Goal: Task Accomplishment & Management: Manage account settings

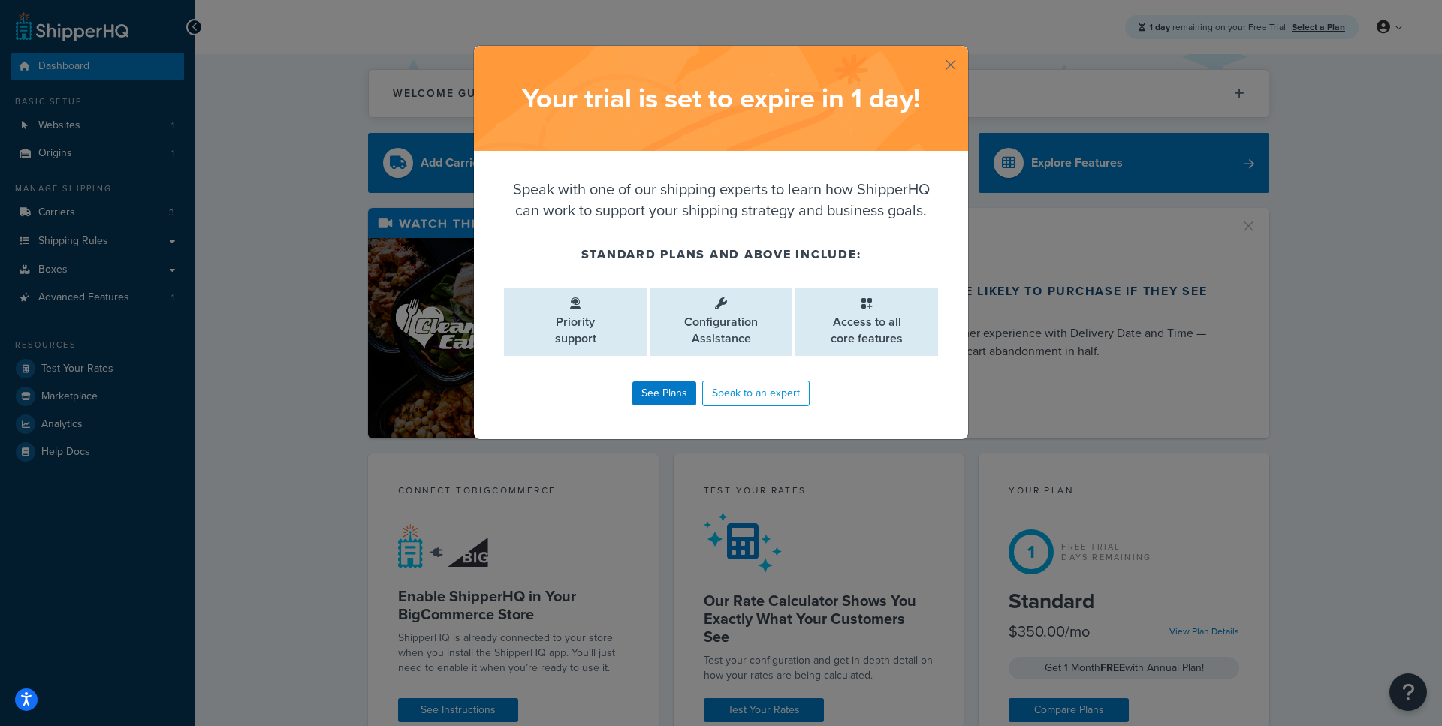
click at [965, 50] on button "button" at bounding box center [967, 48] width 4 height 4
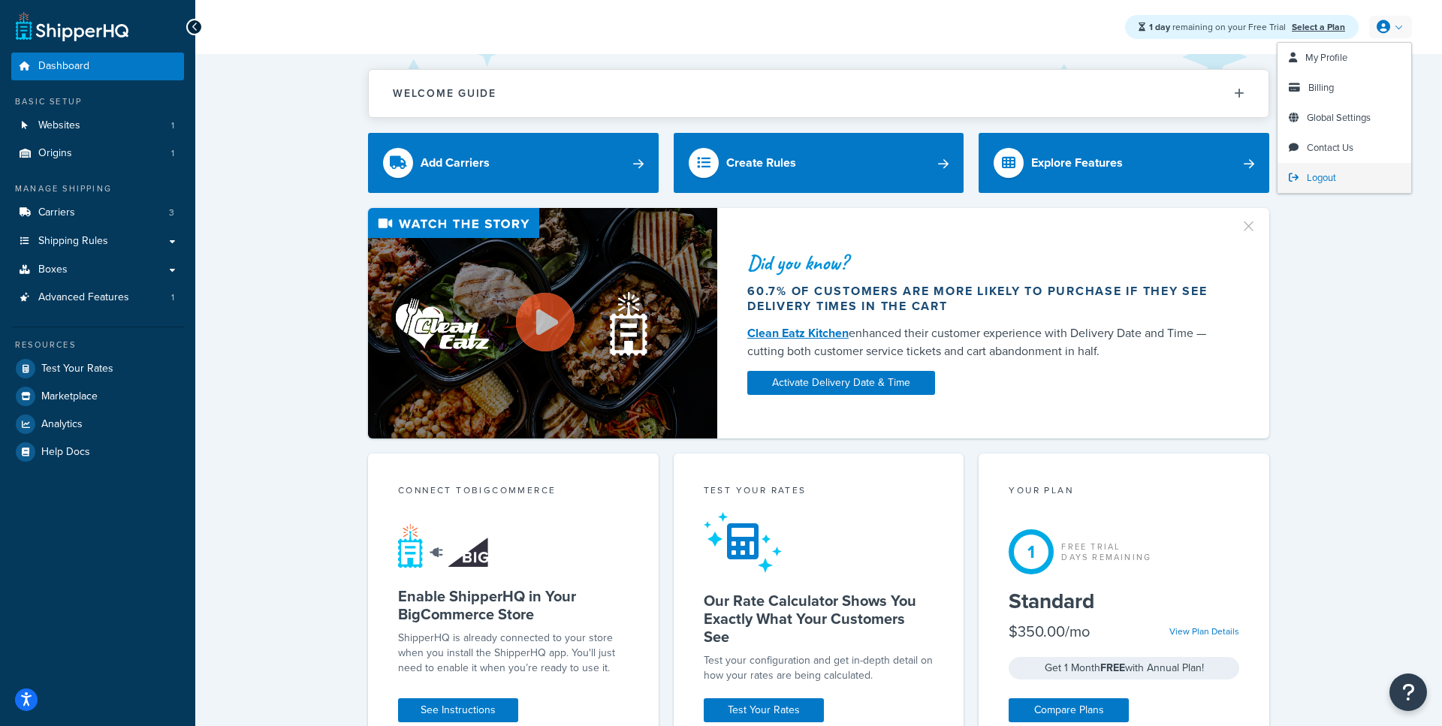
click at [1295, 186] on link "Logout" at bounding box center [1345, 178] width 134 height 30
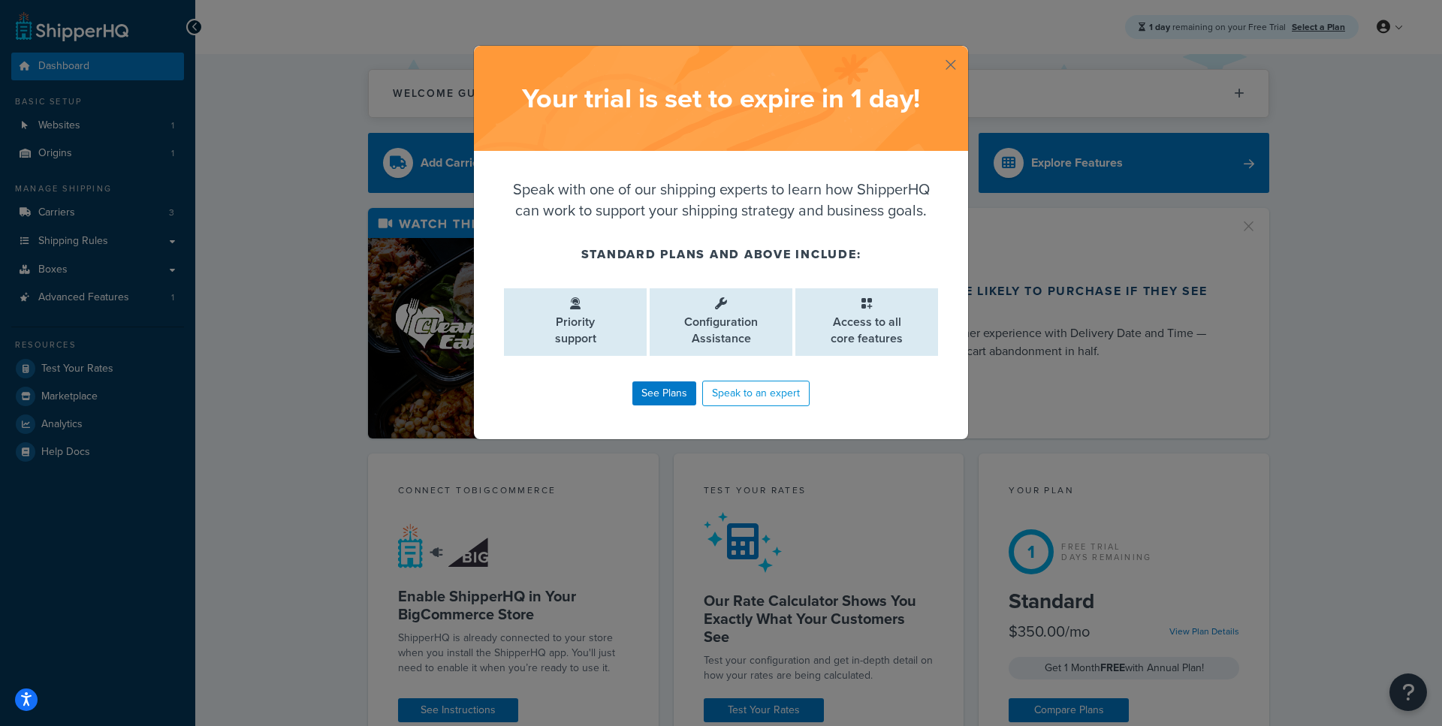
click at [965, 50] on button "button" at bounding box center [967, 48] width 4 height 4
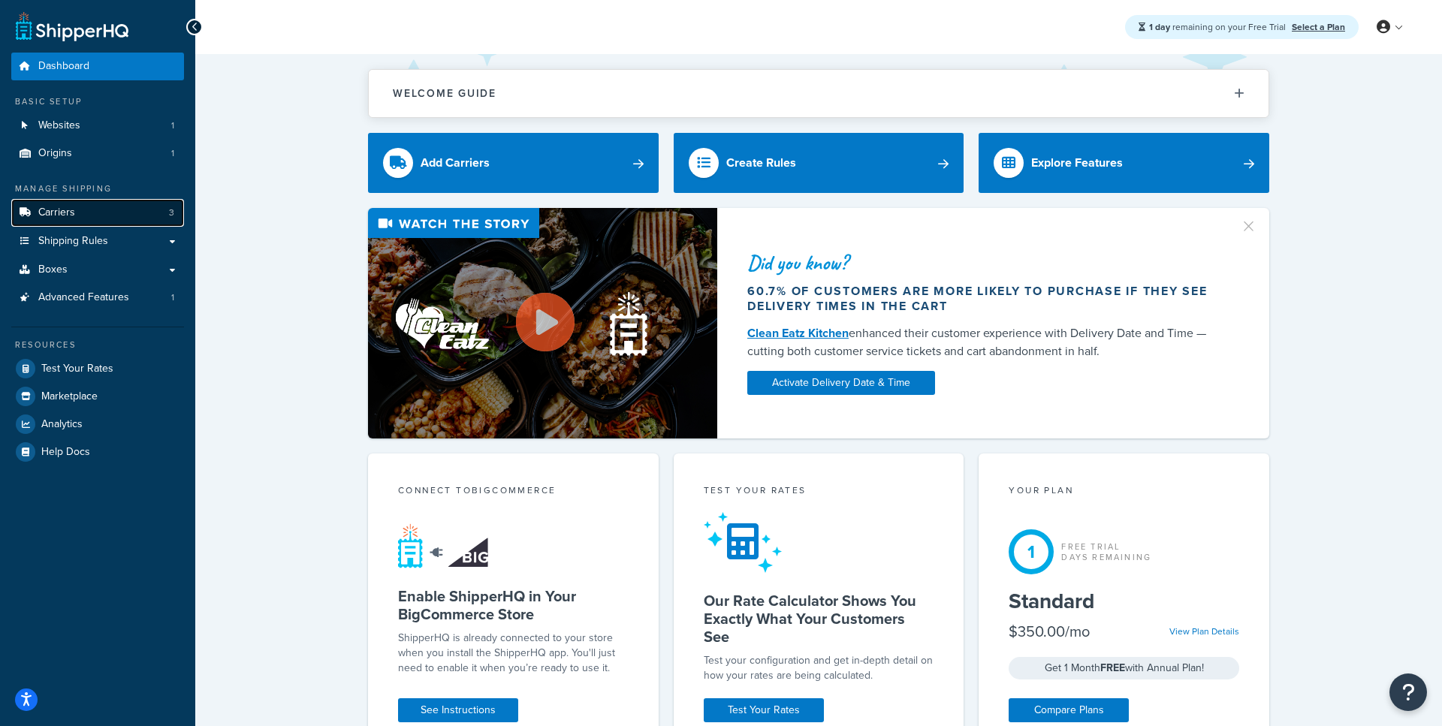
click at [81, 207] on link "Carriers 3" at bounding box center [97, 213] width 173 height 28
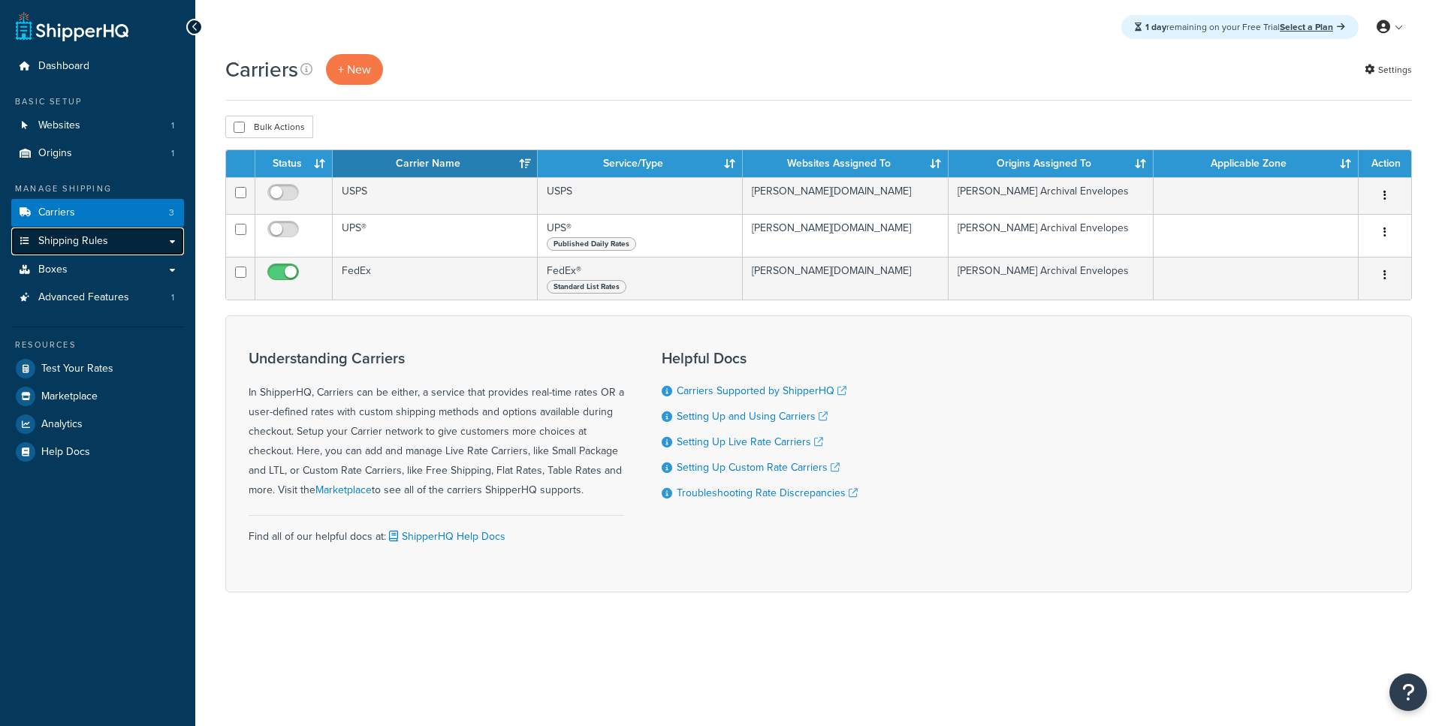
click at [95, 248] on span "Shipping Rules" at bounding box center [73, 241] width 70 height 13
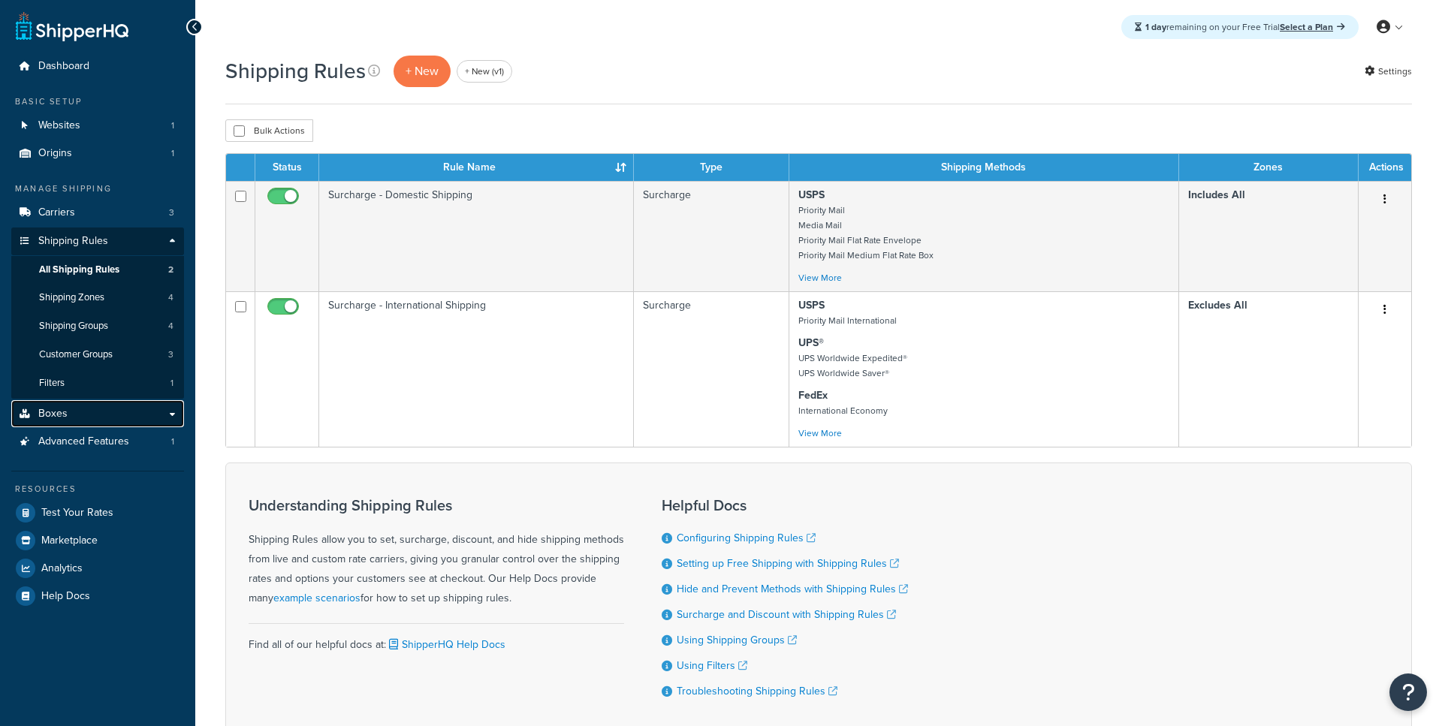
click at [116, 423] on link "Boxes" at bounding box center [97, 414] width 173 height 28
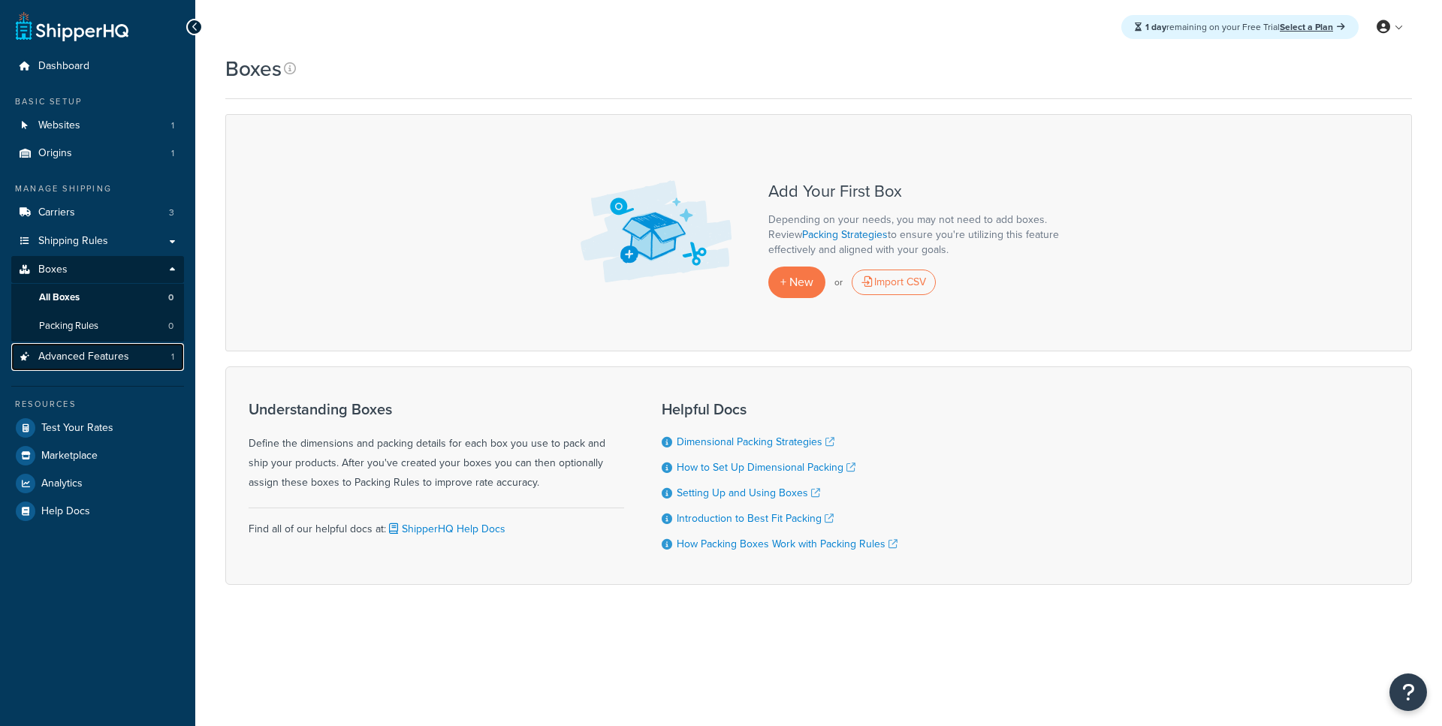
click at [133, 361] on link "Advanced Features 1" at bounding box center [97, 357] width 173 height 28
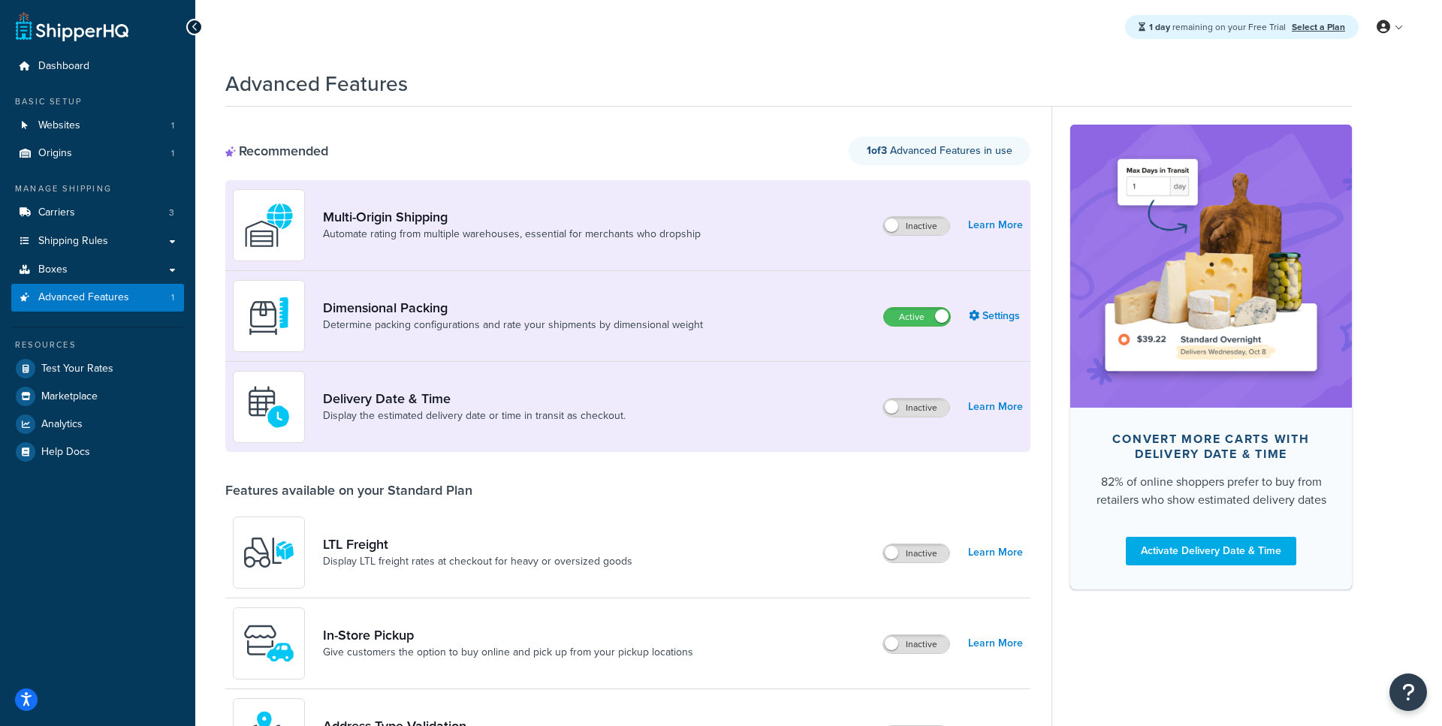
click at [1339, 168] on div at bounding box center [1211, 266] width 282 height 282
click at [1320, 177] on span "Logout" at bounding box center [1321, 178] width 29 height 14
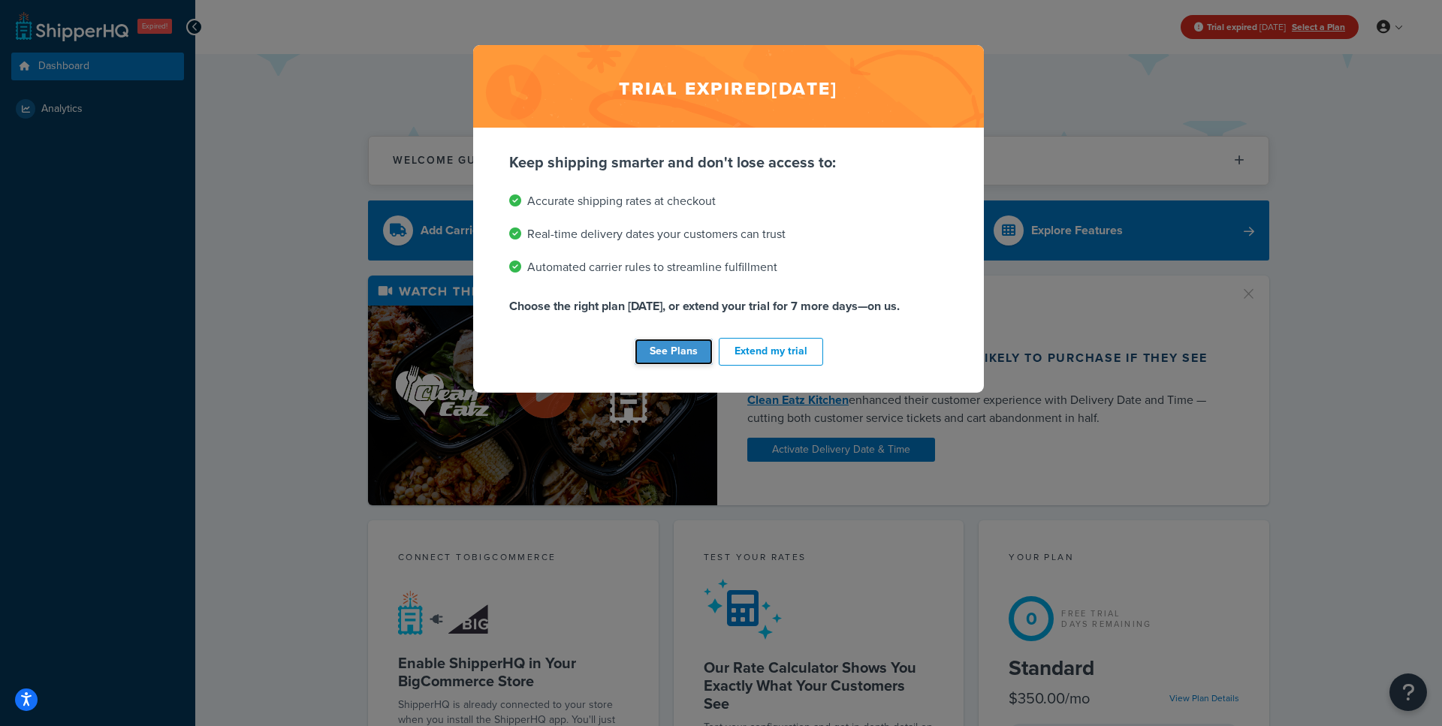
click at [696, 347] on link "See Plans" at bounding box center [674, 352] width 78 height 26
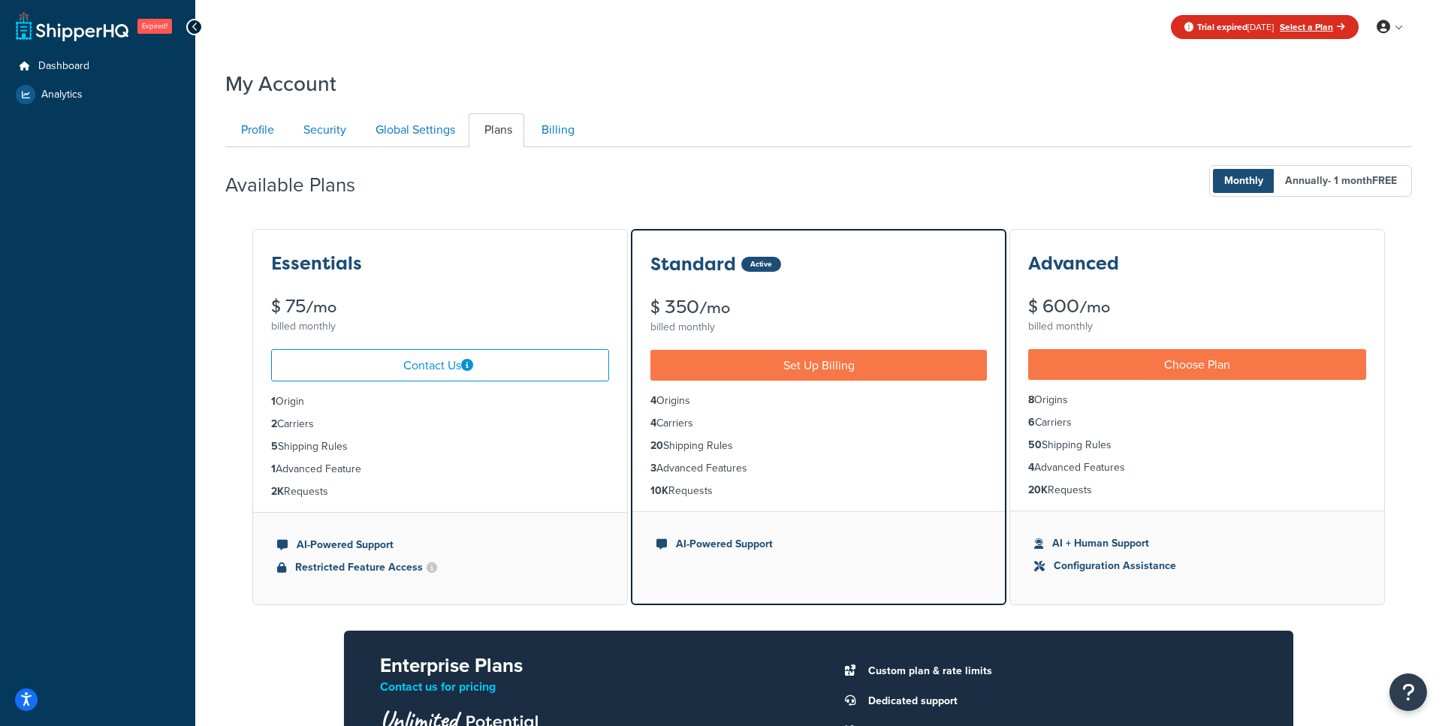
click at [484, 290] on div "Essentials $ 75 /mo billed monthly" at bounding box center [440, 283] width 374 height 107
click at [1317, 173] on span "Logout" at bounding box center [1321, 178] width 29 height 14
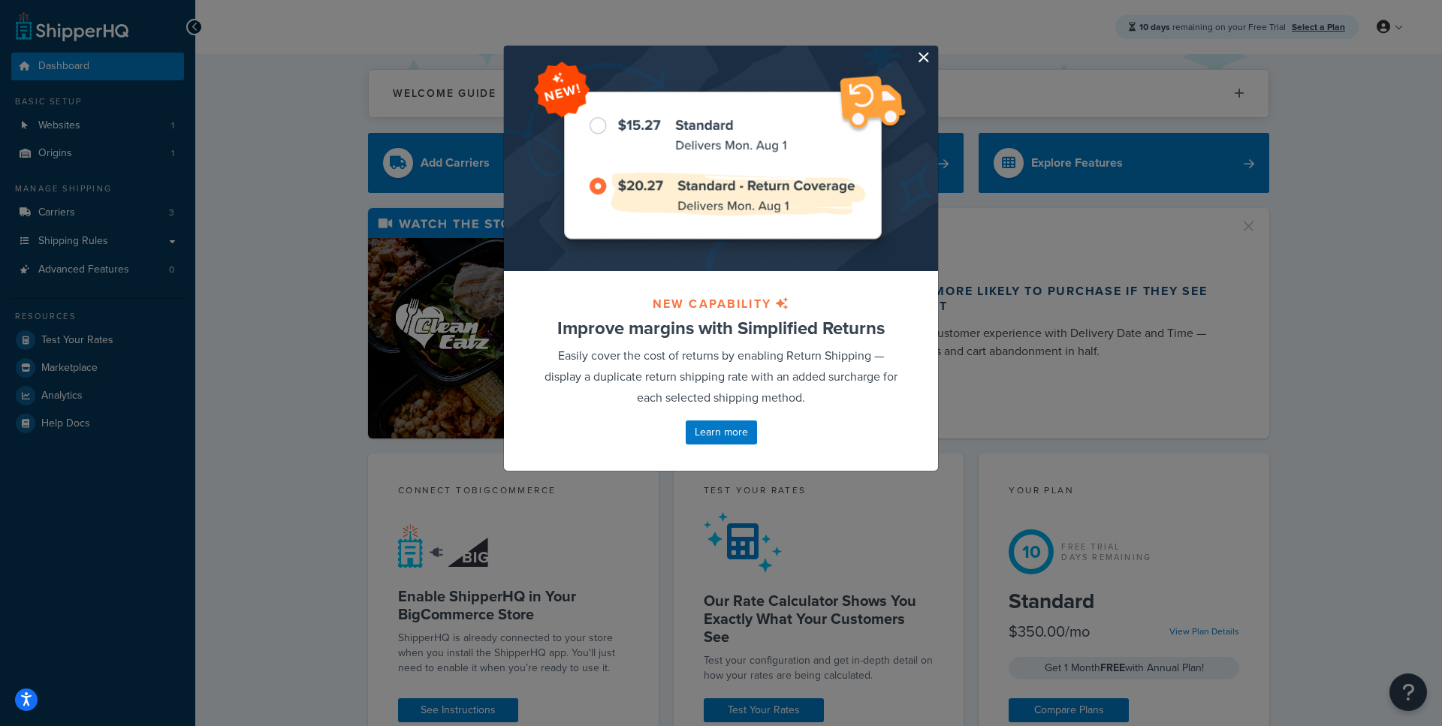
click at [934, 50] on button "button" at bounding box center [936, 48] width 4 height 4
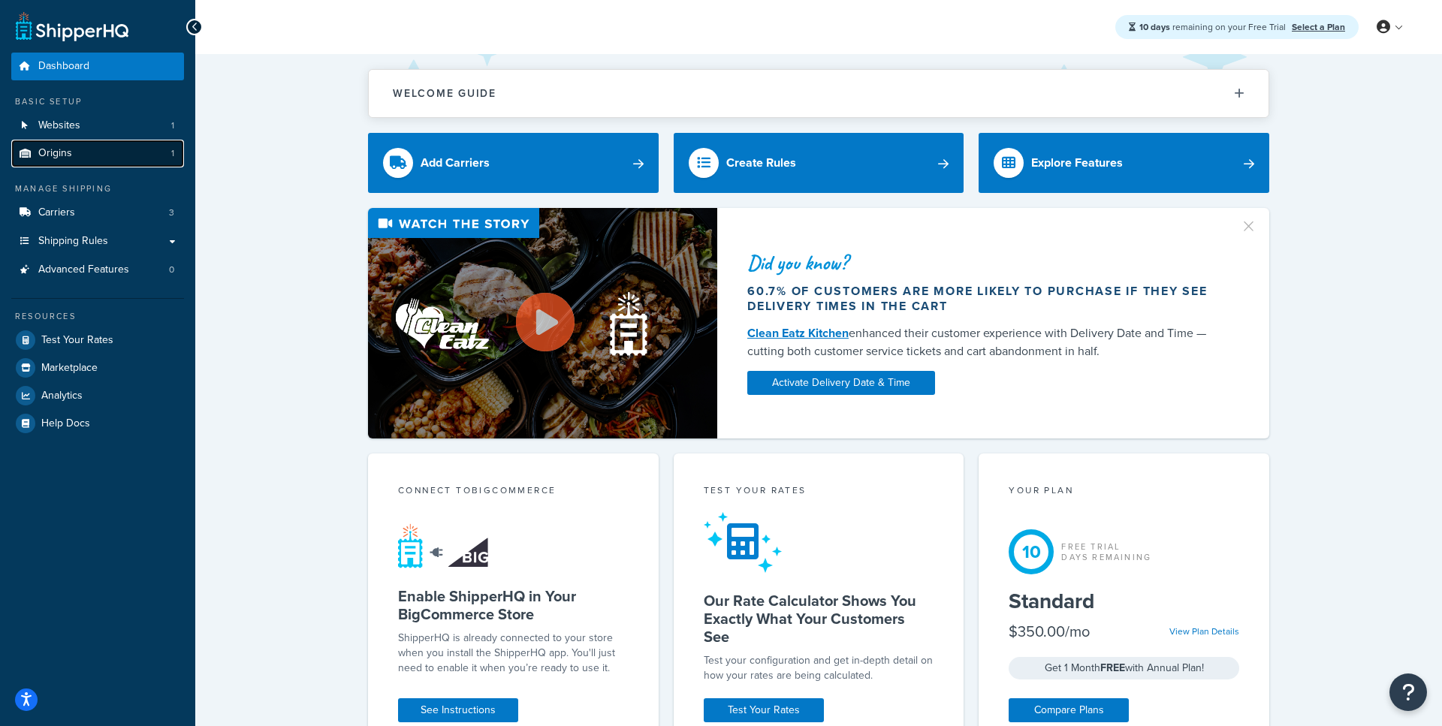
click at [95, 152] on link "Origins 1" at bounding box center [97, 154] width 173 height 28
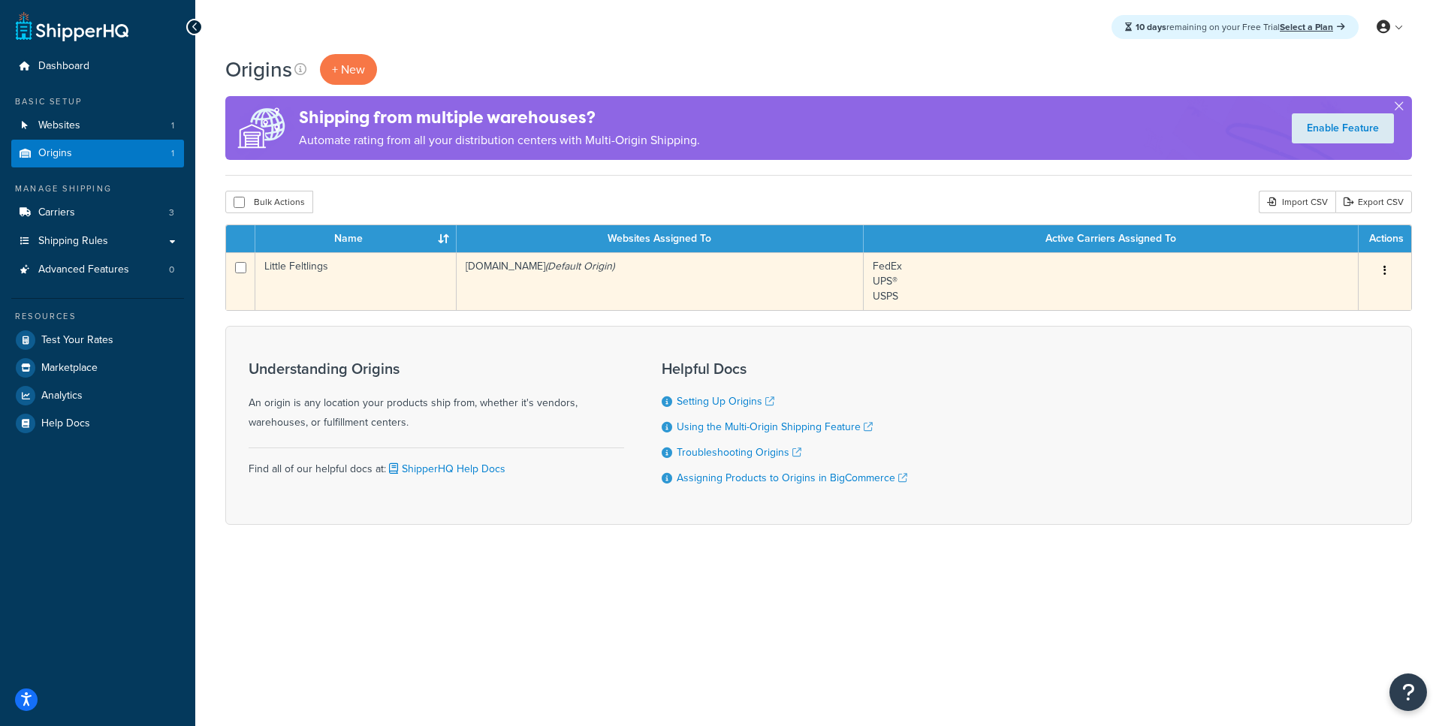
click at [354, 282] on td "Little Feltlings" at bounding box center [355, 281] width 201 height 58
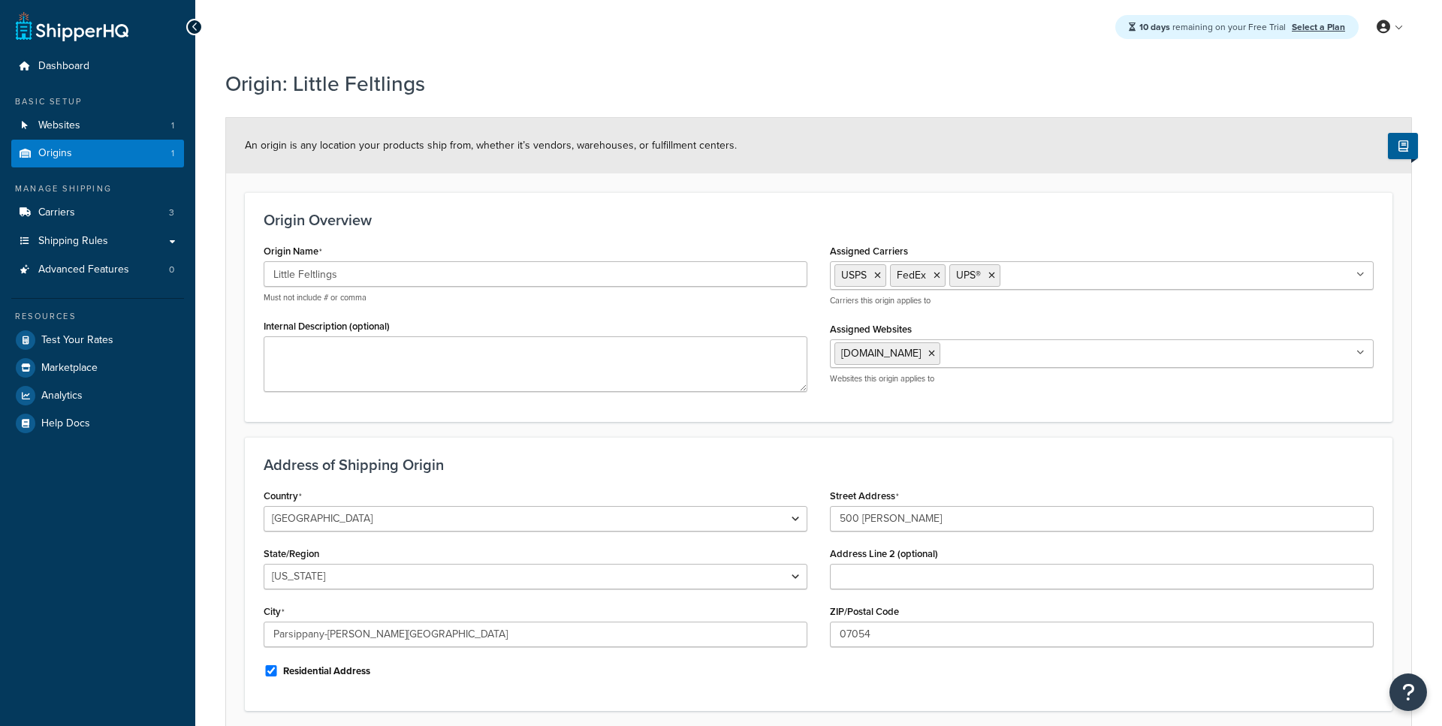
select select "30"
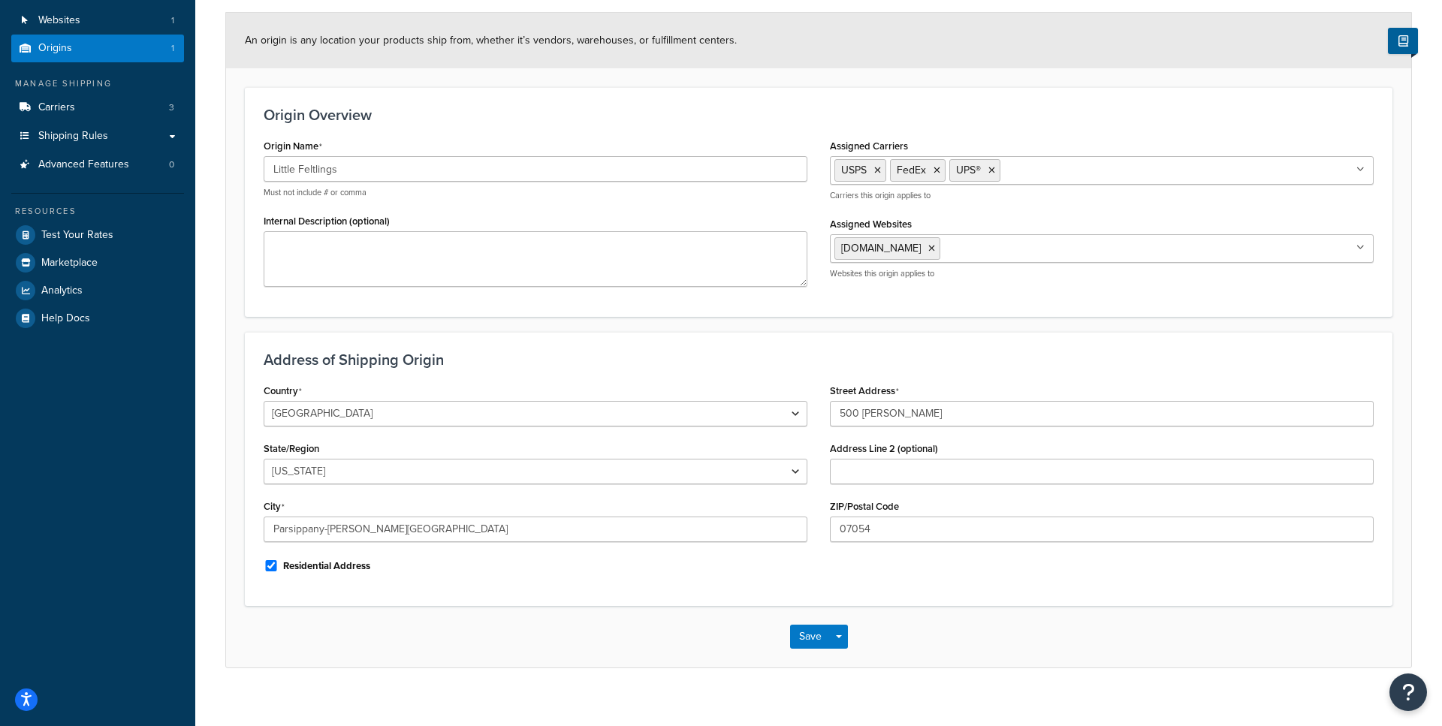
scroll to position [107, 0]
click at [893, 411] on input "500 [PERSON_NAME]" at bounding box center [1102, 413] width 544 height 26
click at [893, 411] on input "500 parq lane" at bounding box center [1102, 413] width 544 height 26
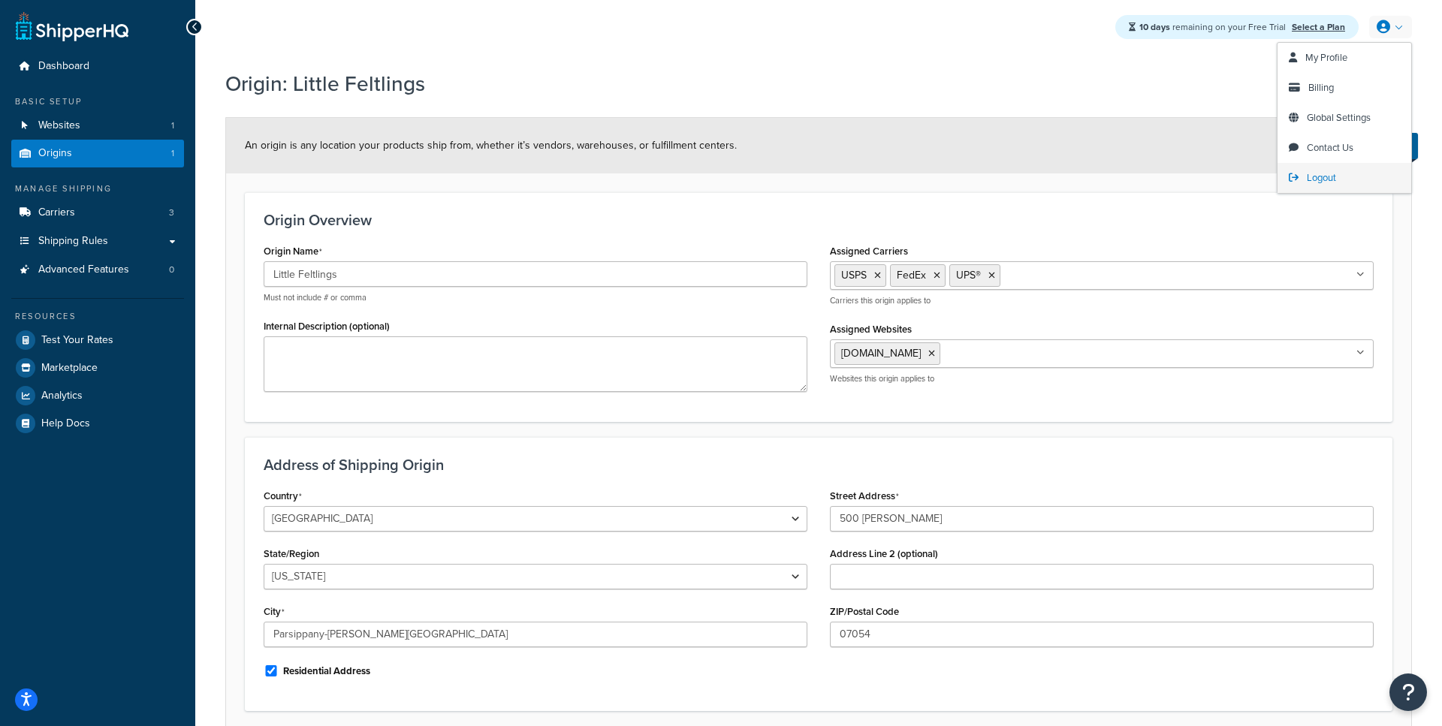
click at [1298, 181] on icon at bounding box center [1294, 178] width 10 height 10
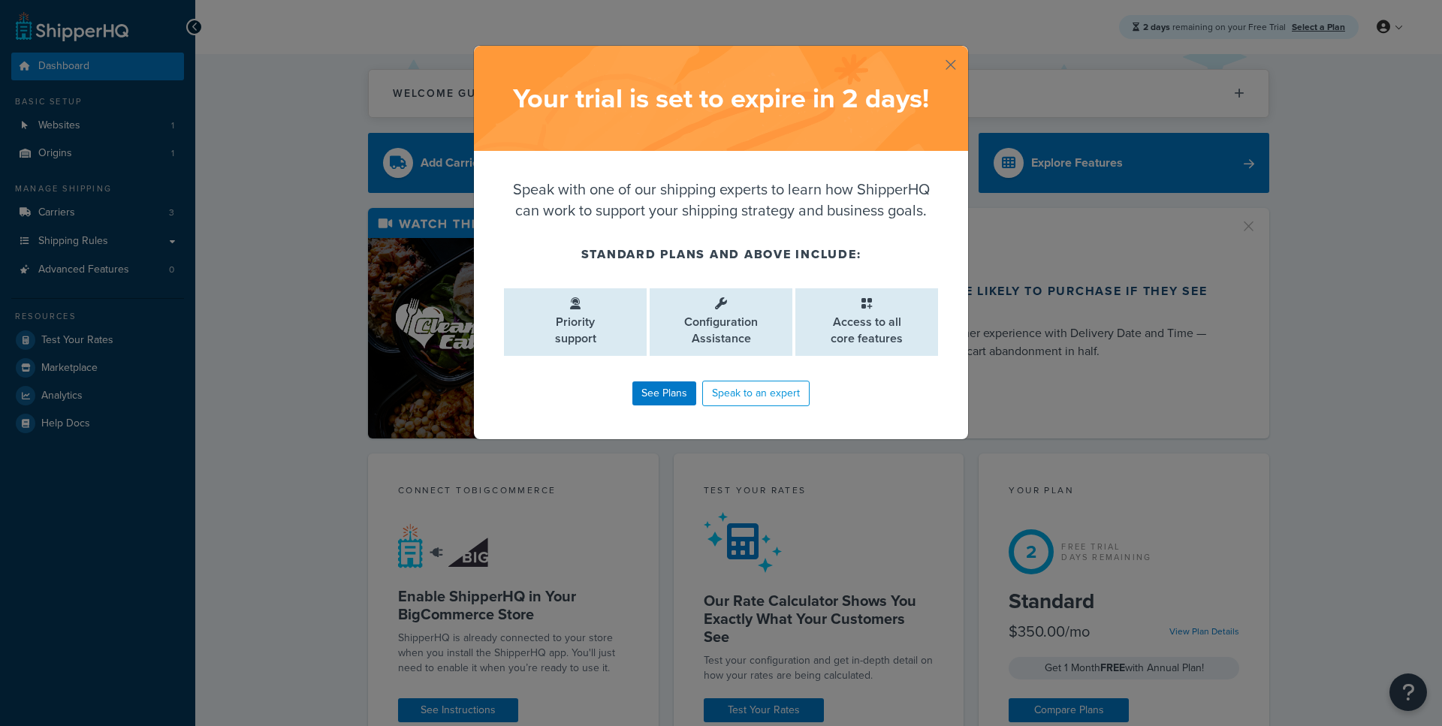
click at [965, 50] on button "button" at bounding box center [967, 48] width 4 height 4
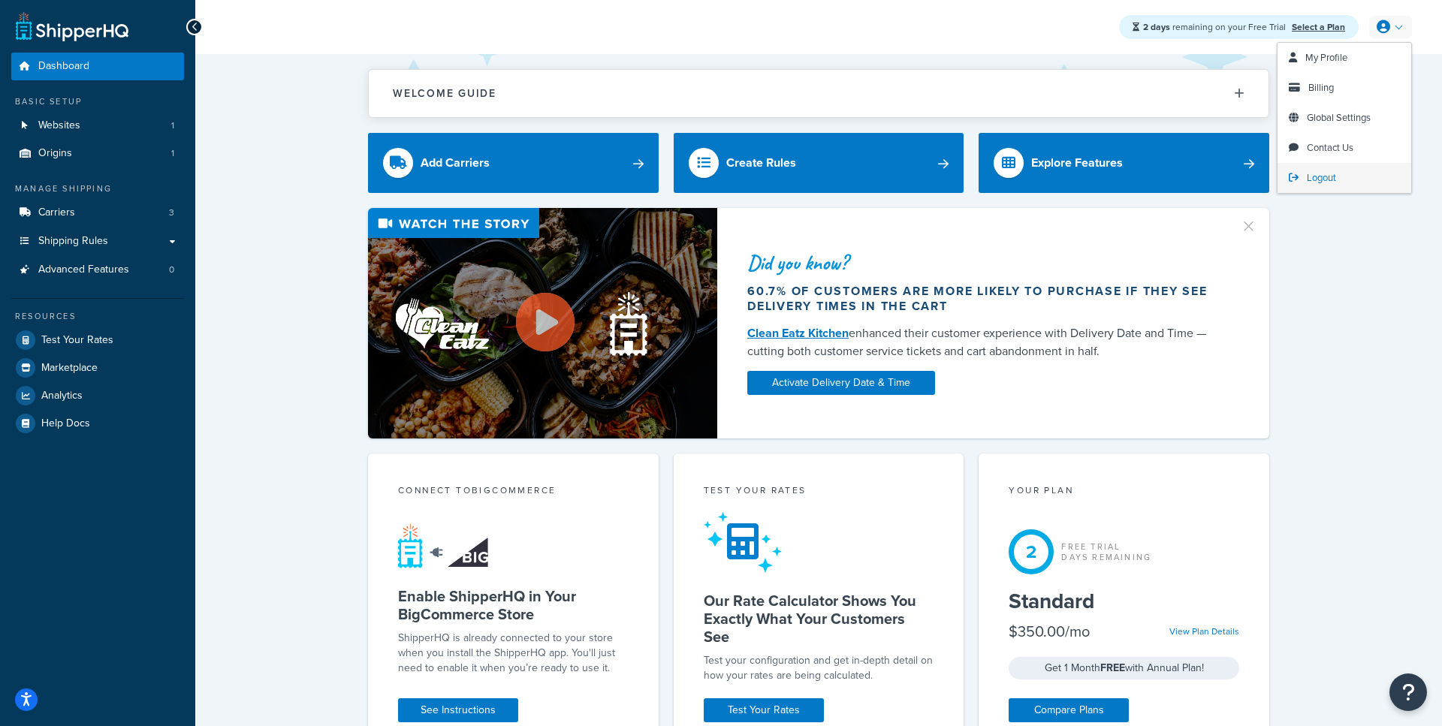
click at [1317, 174] on span "Logout" at bounding box center [1321, 178] width 29 height 14
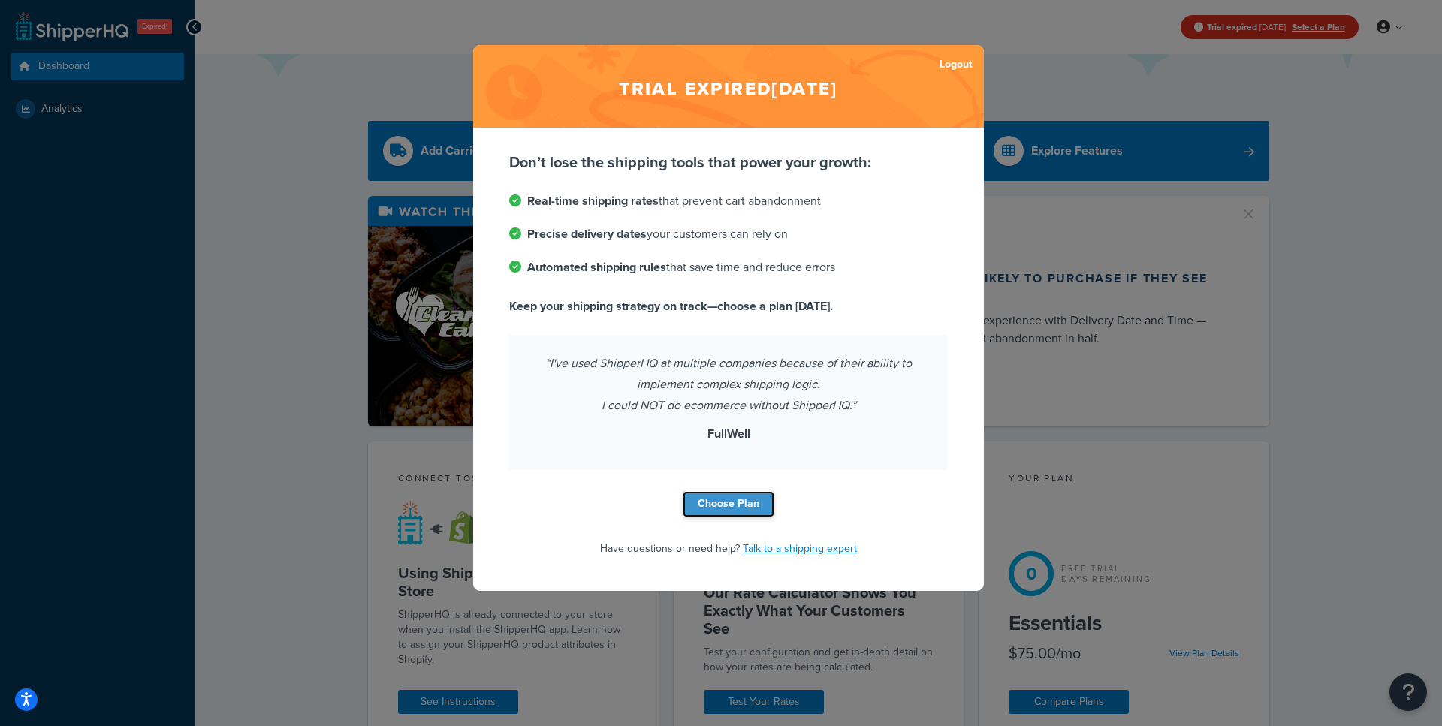
click at [749, 502] on link "Choose Plan" at bounding box center [729, 504] width 92 height 26
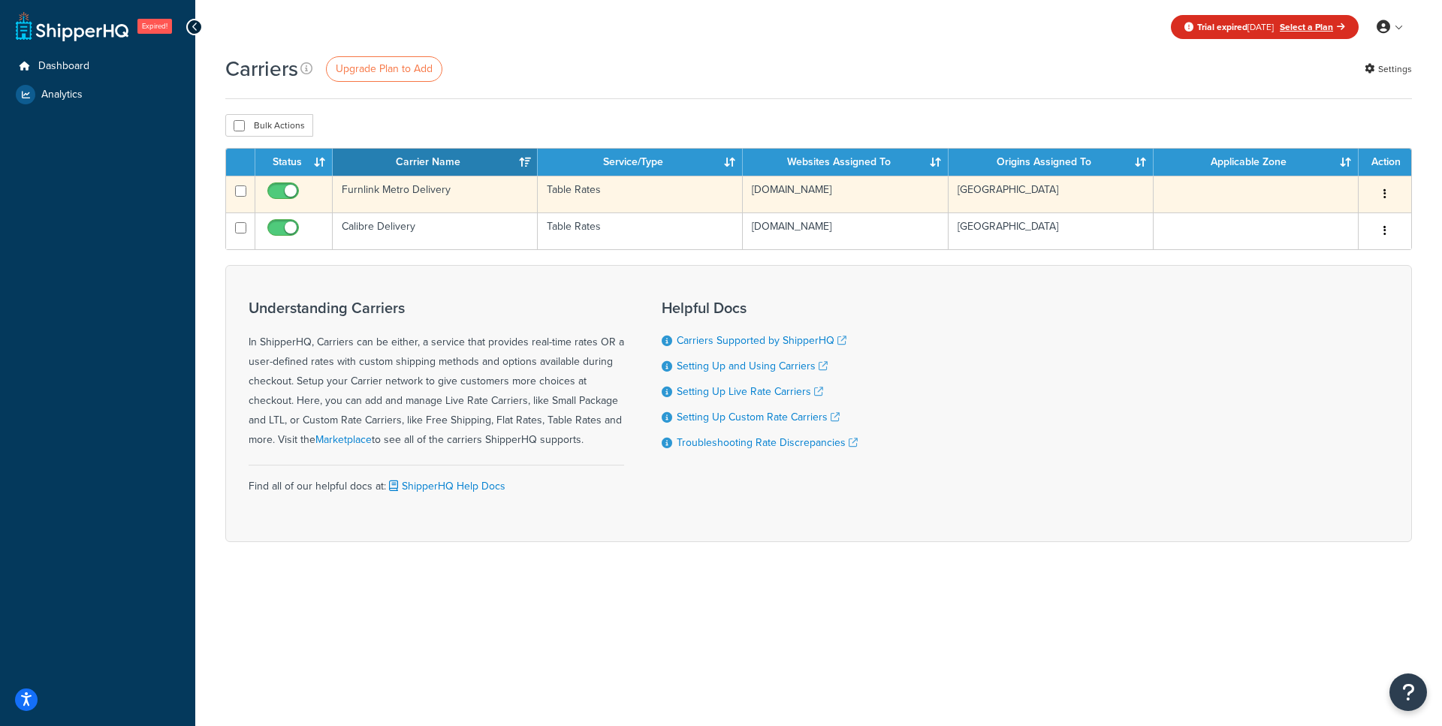
click at [436, 195] on td "Furnlink Metro Delivery" at bounding box center [435, 194] width 205 height 37
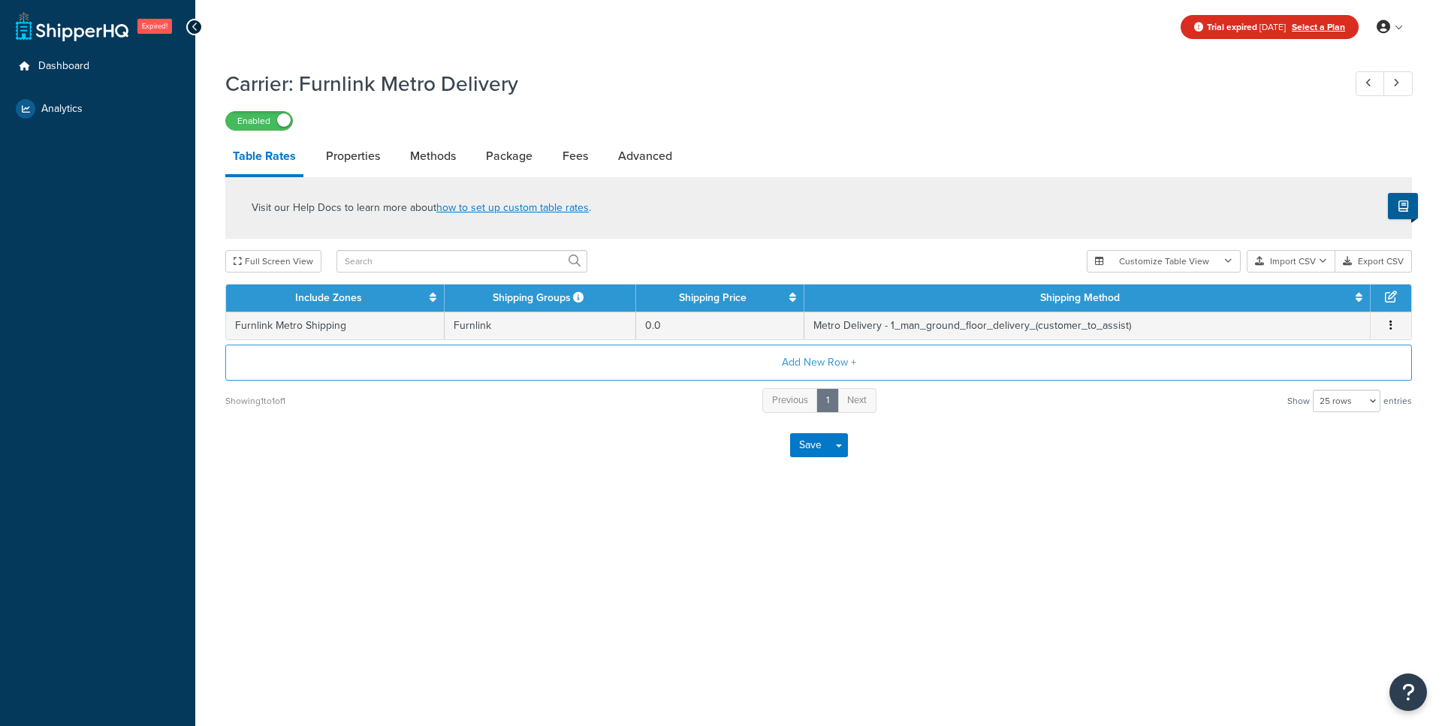
select select "25"
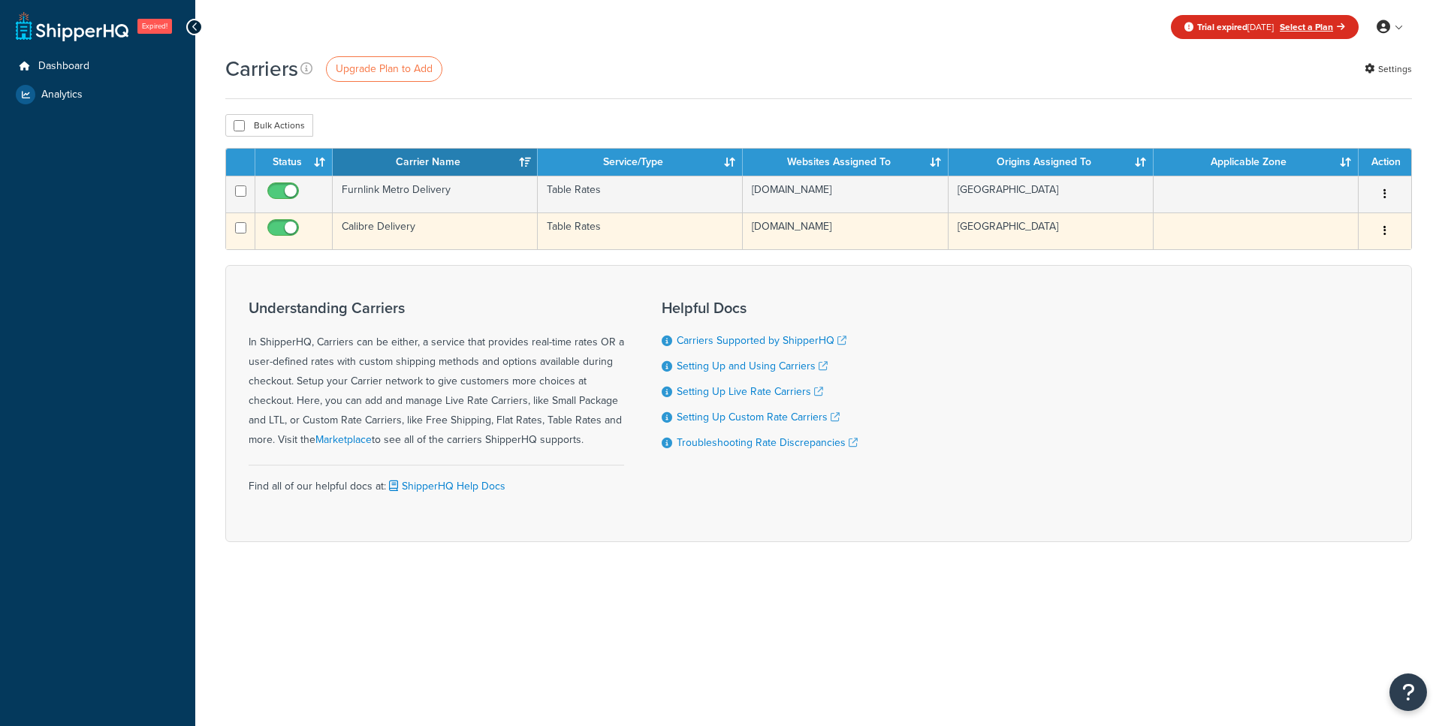
click at [423, 231] on td "Calibre Delivery" at bounding box center [435, 231] width 205 height 37
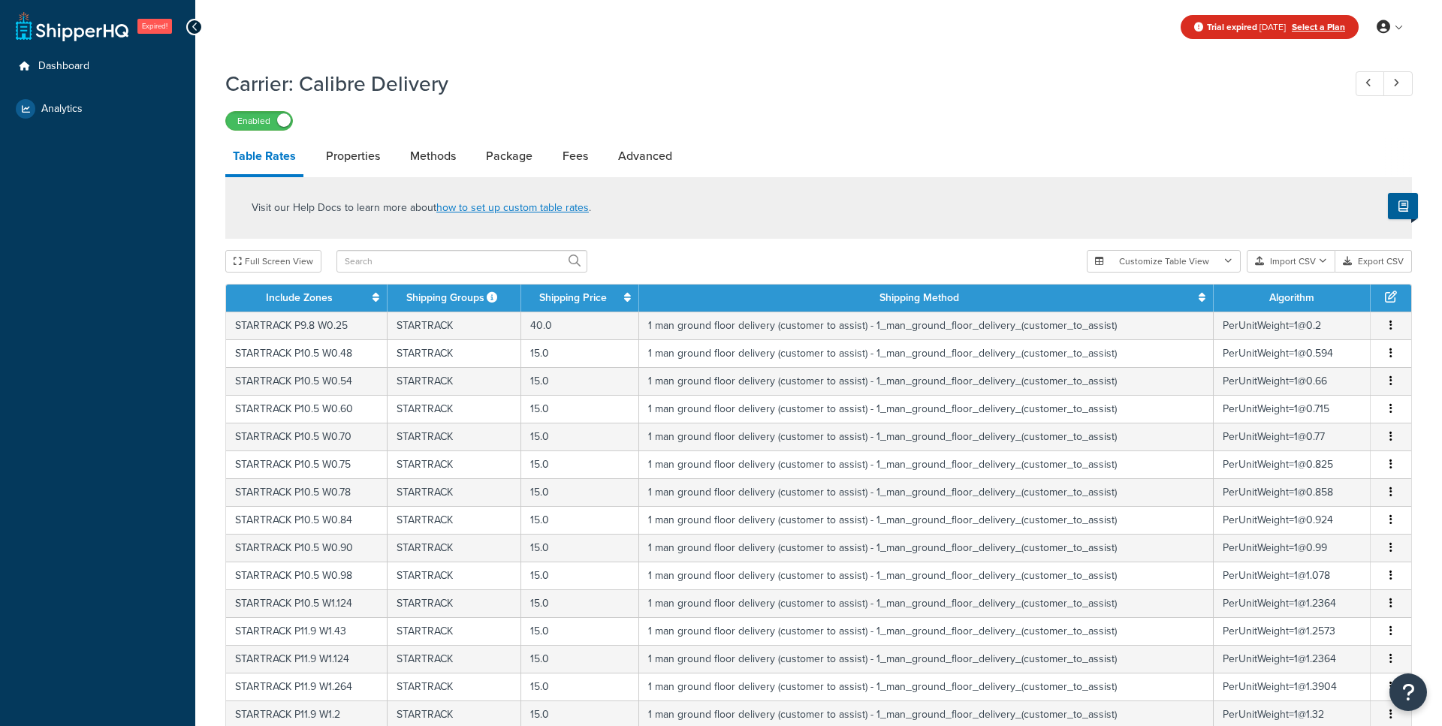
select select "25"
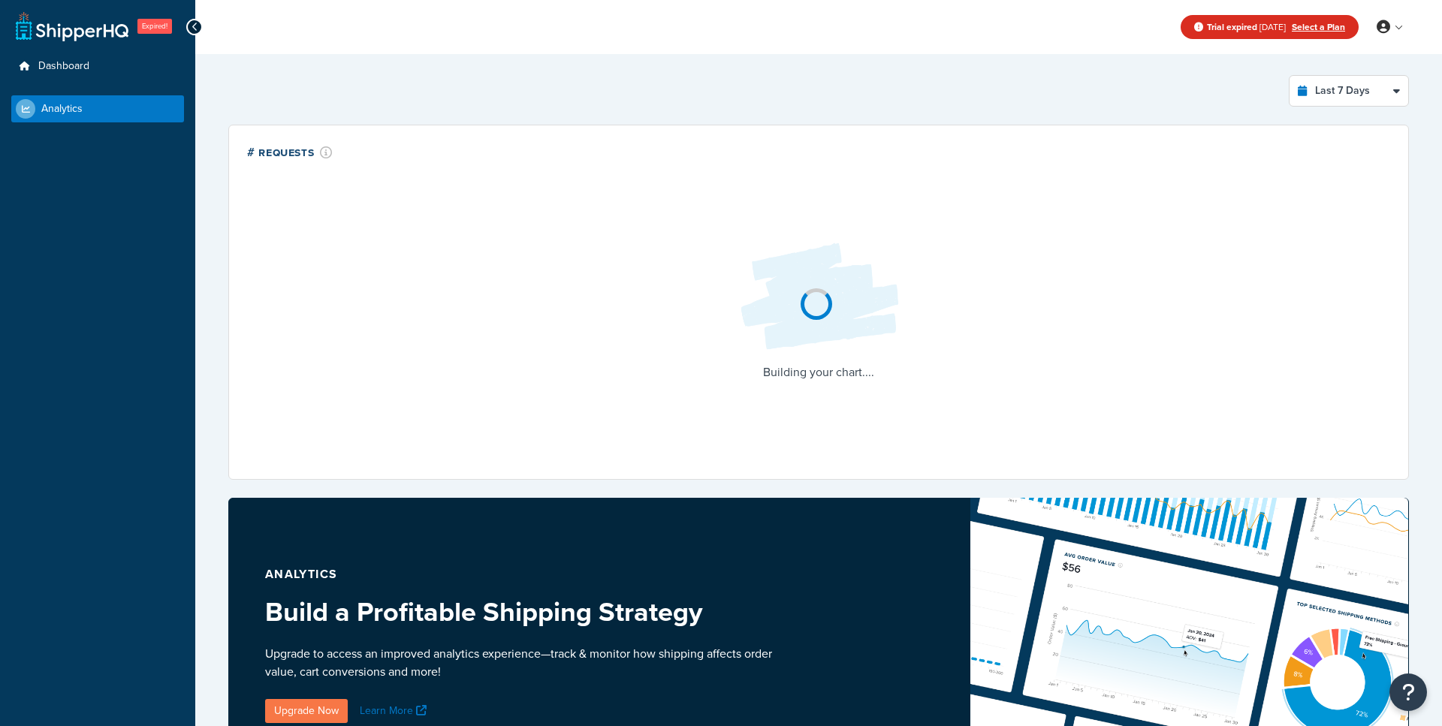
select select "last_7_days"
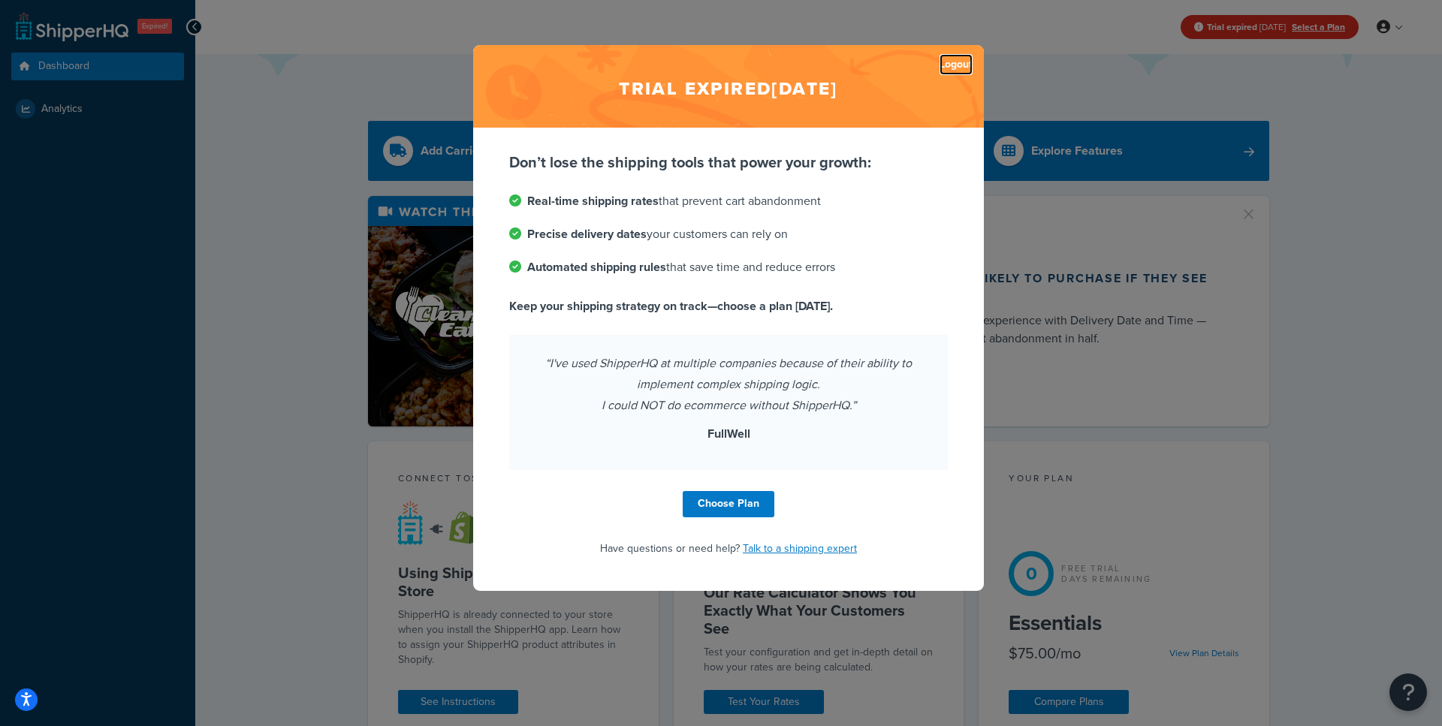
click at [962, 69] on link "Logout" at bounding box center [956, 64] width 33 height 21
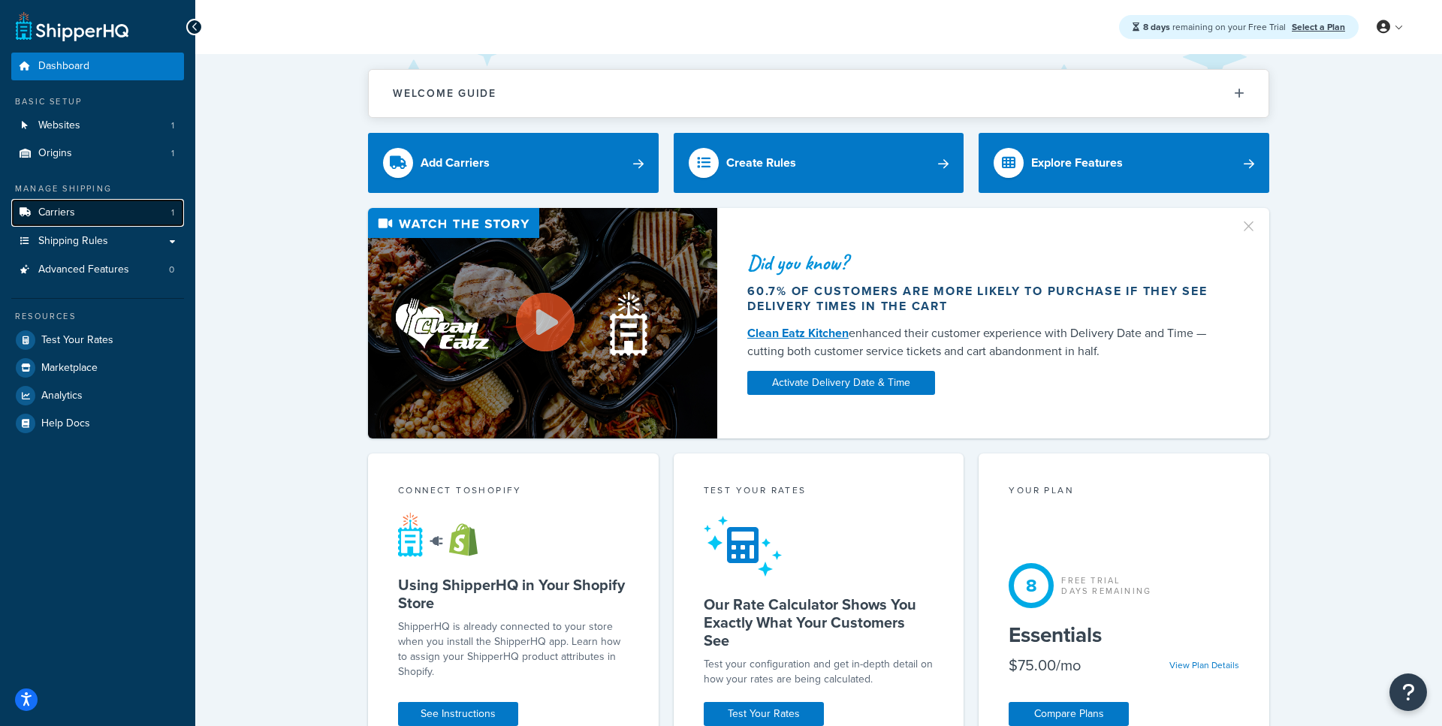
click at [117, 213] on link "Carriers 1" at bounding box center [97, 213] width 173 height 28
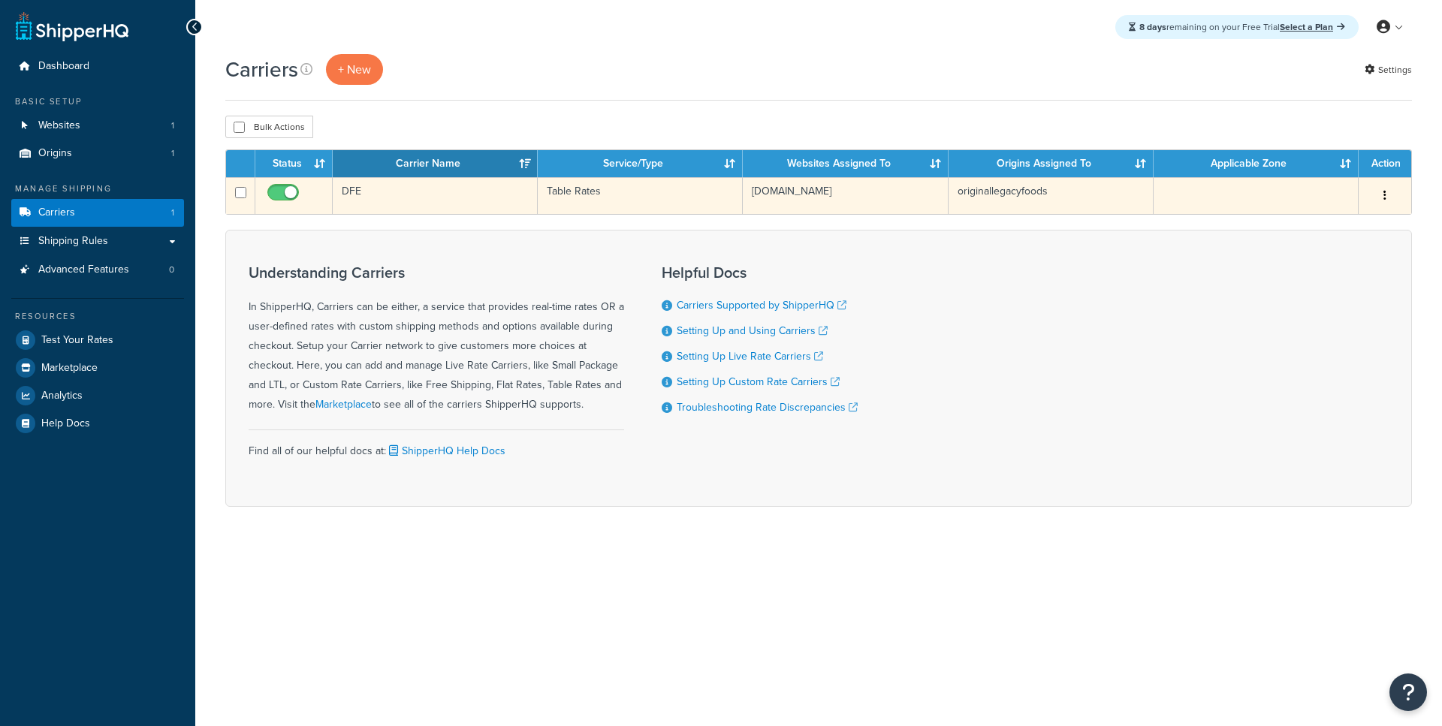
click at [438, 188] on td "DFE" at bounding box center [435, 195] width 205 height 37
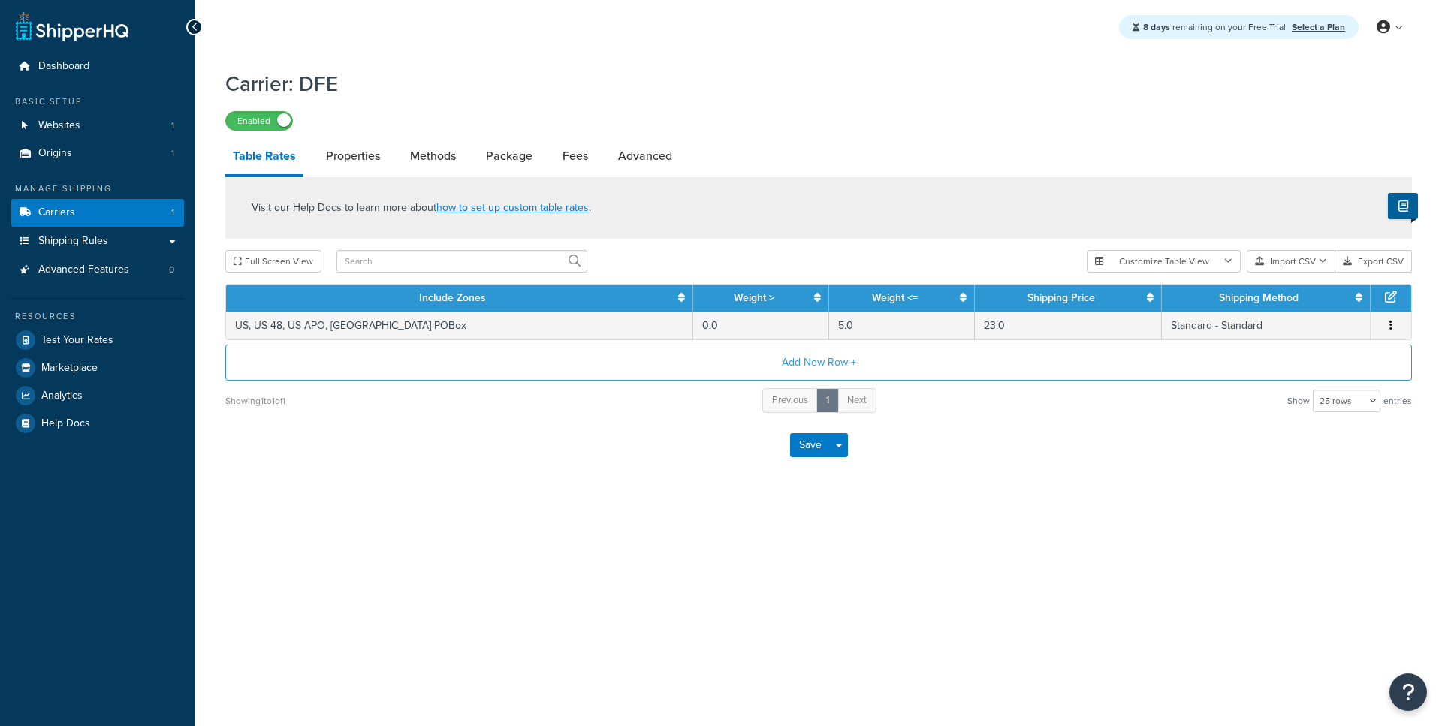
select select "25"
click at [130, 216] on link "Carriers 1" at bounding box center [97, 213] width 173 height 28
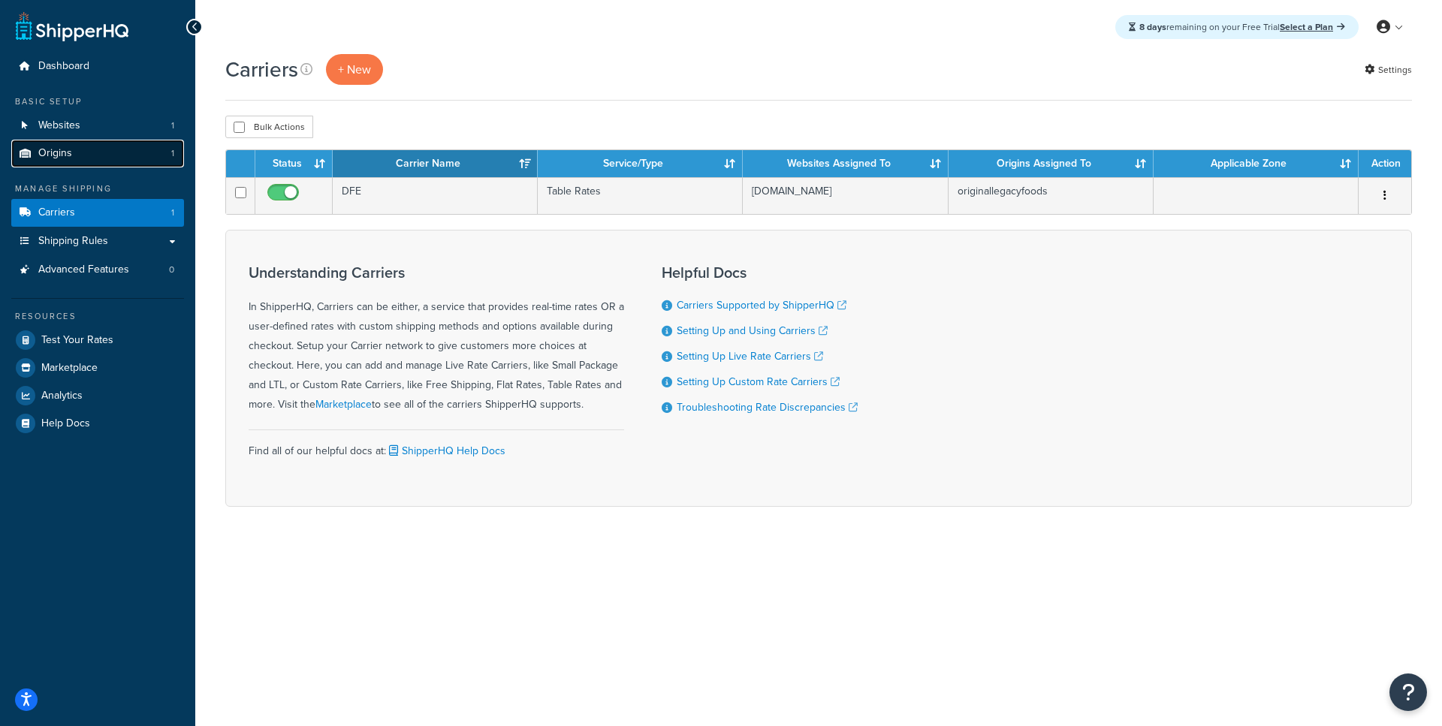
click at [127, 160] on link "Origins 1" at bounding box center [97, 154] width 173 height 28
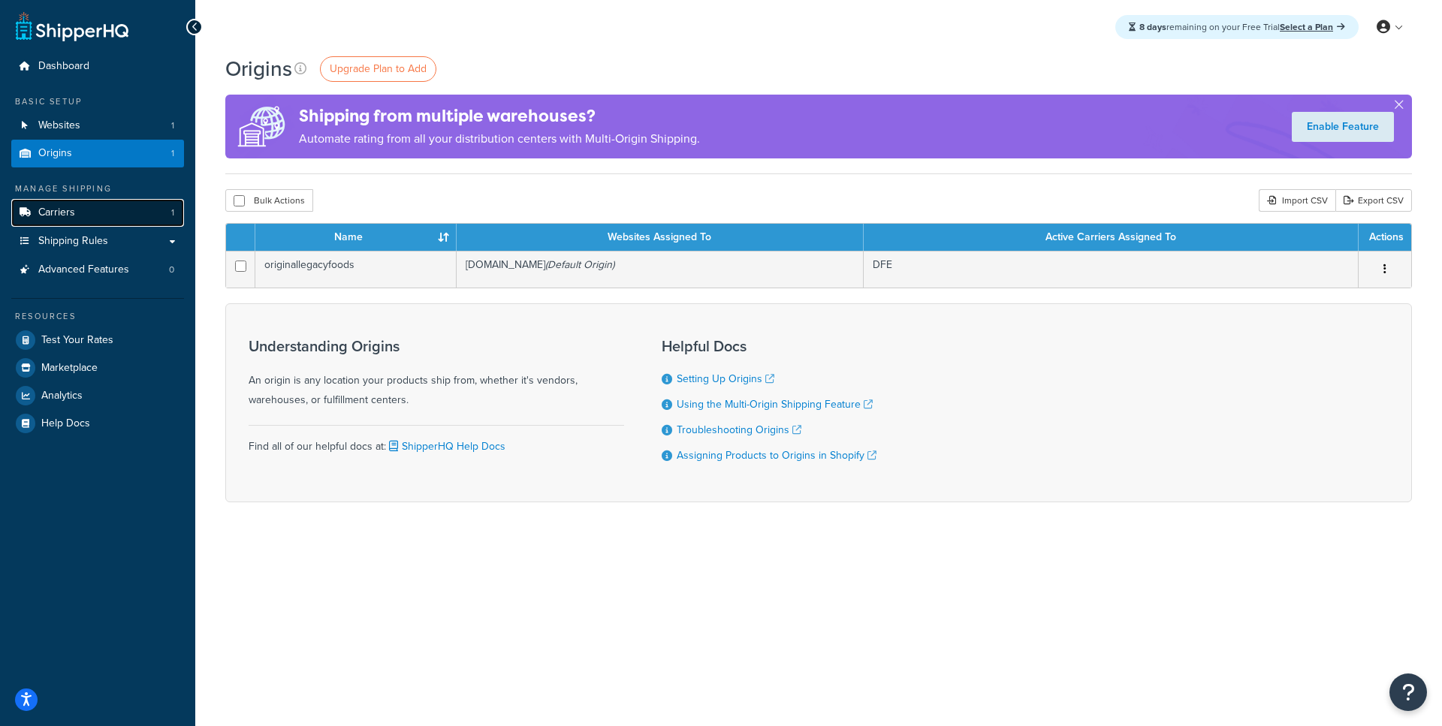
click at [132, 222] on link "Carriers 1" at bounding box center [97, 213] width 173 height 28
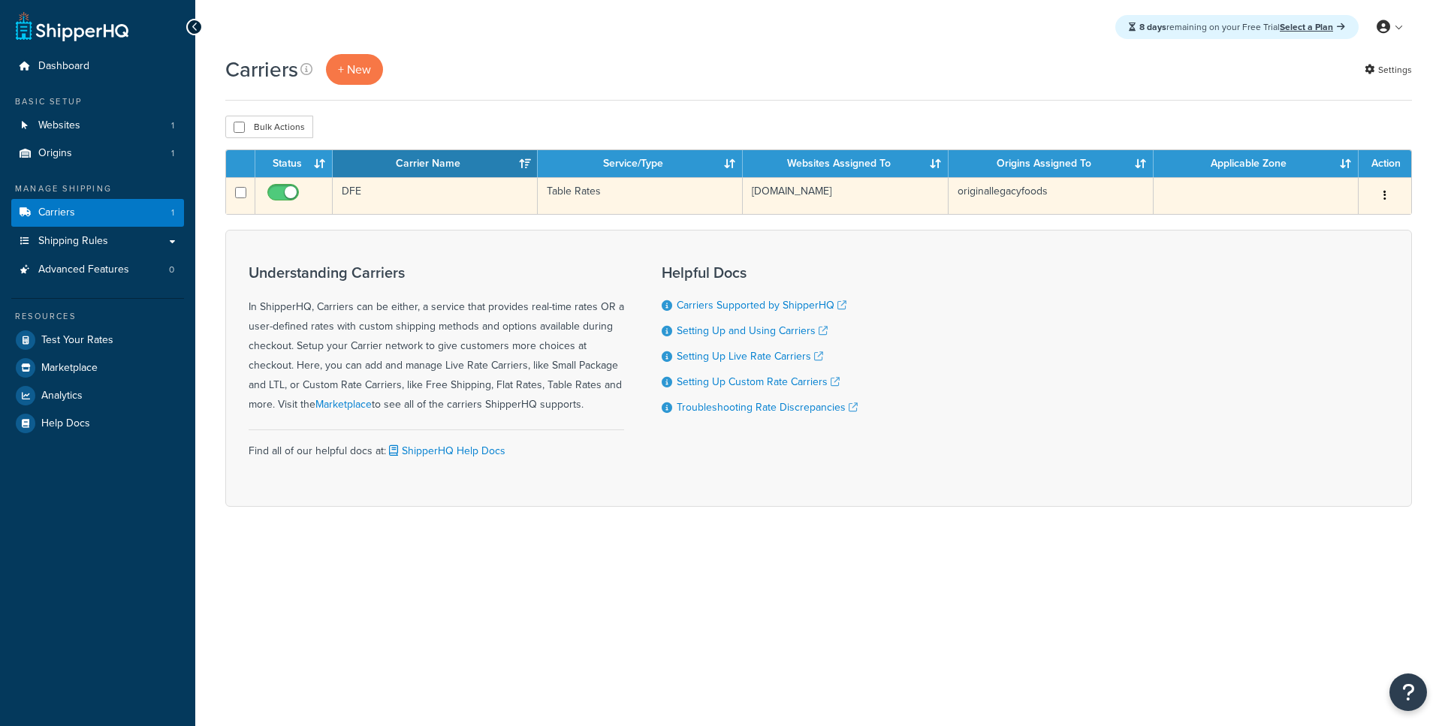
click at [402, 198] on td "DFE" at bounding box center [435, 195] width 205 height 37
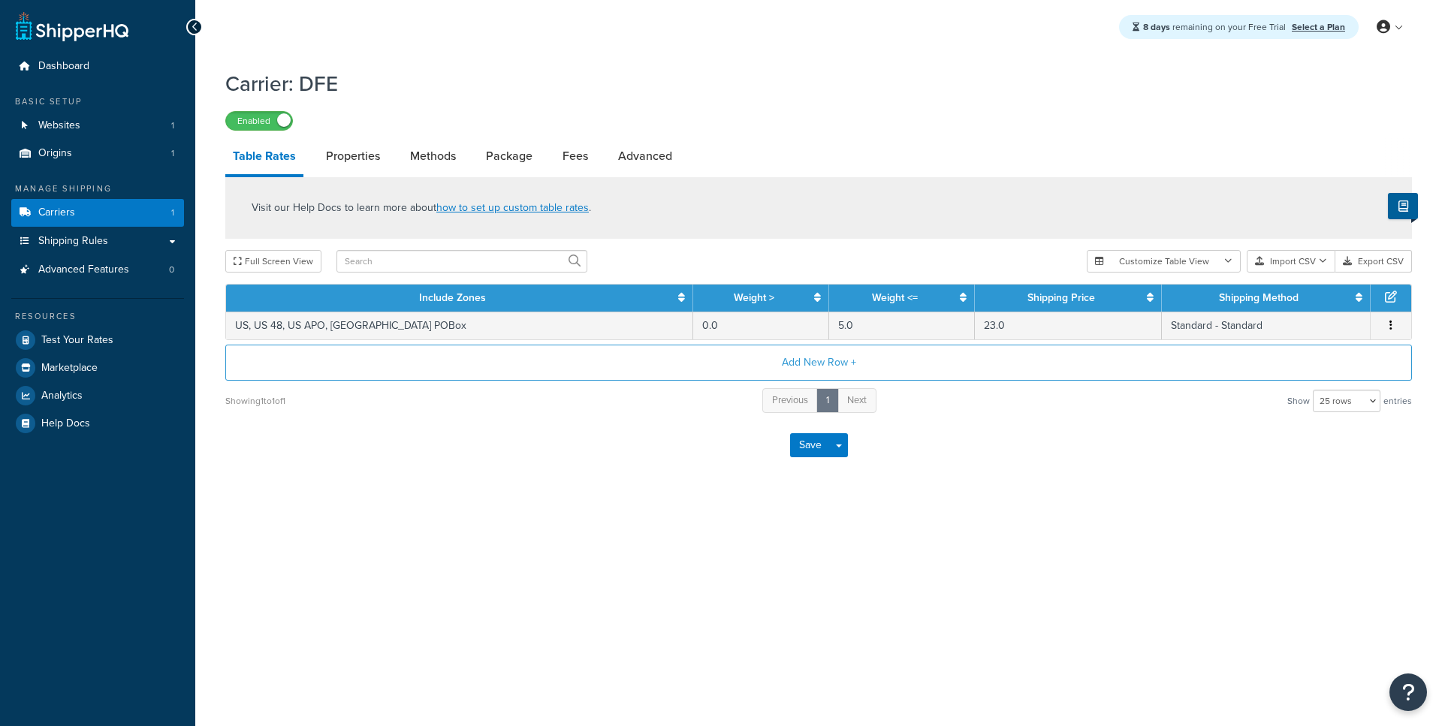
select select "25"
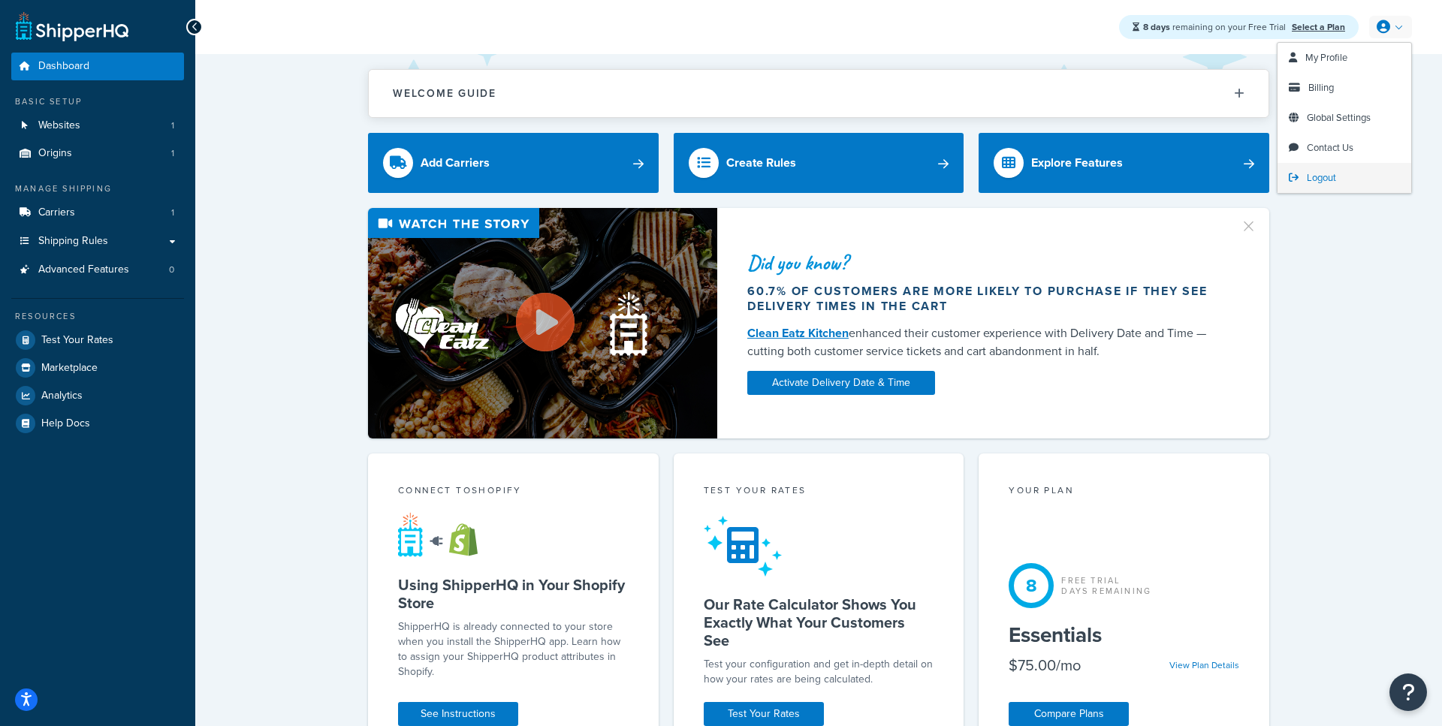
click at [1318, 181] on span "Logout" at bounding box center [1321, 178] width 29 height 14
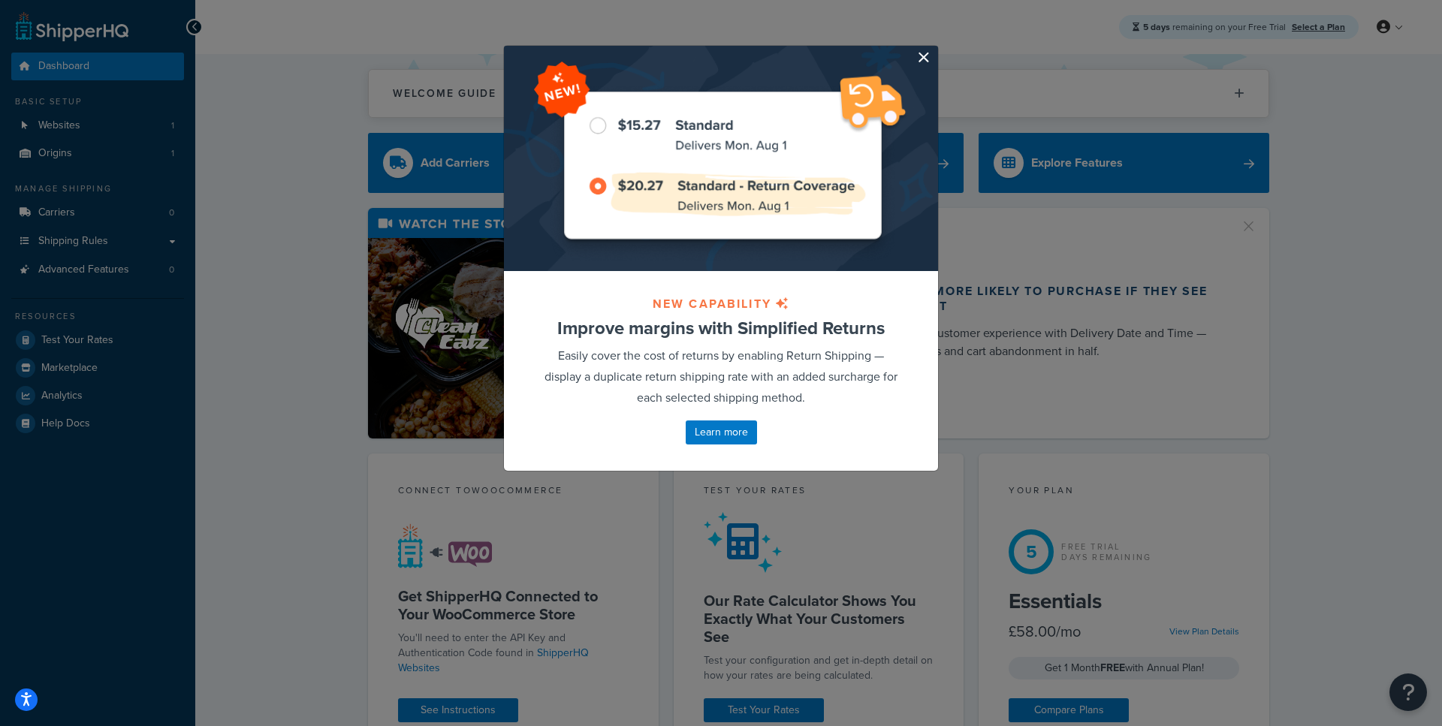
click at [934, 50] on button "button" at bounding box center [936, 48] width 4 height 4
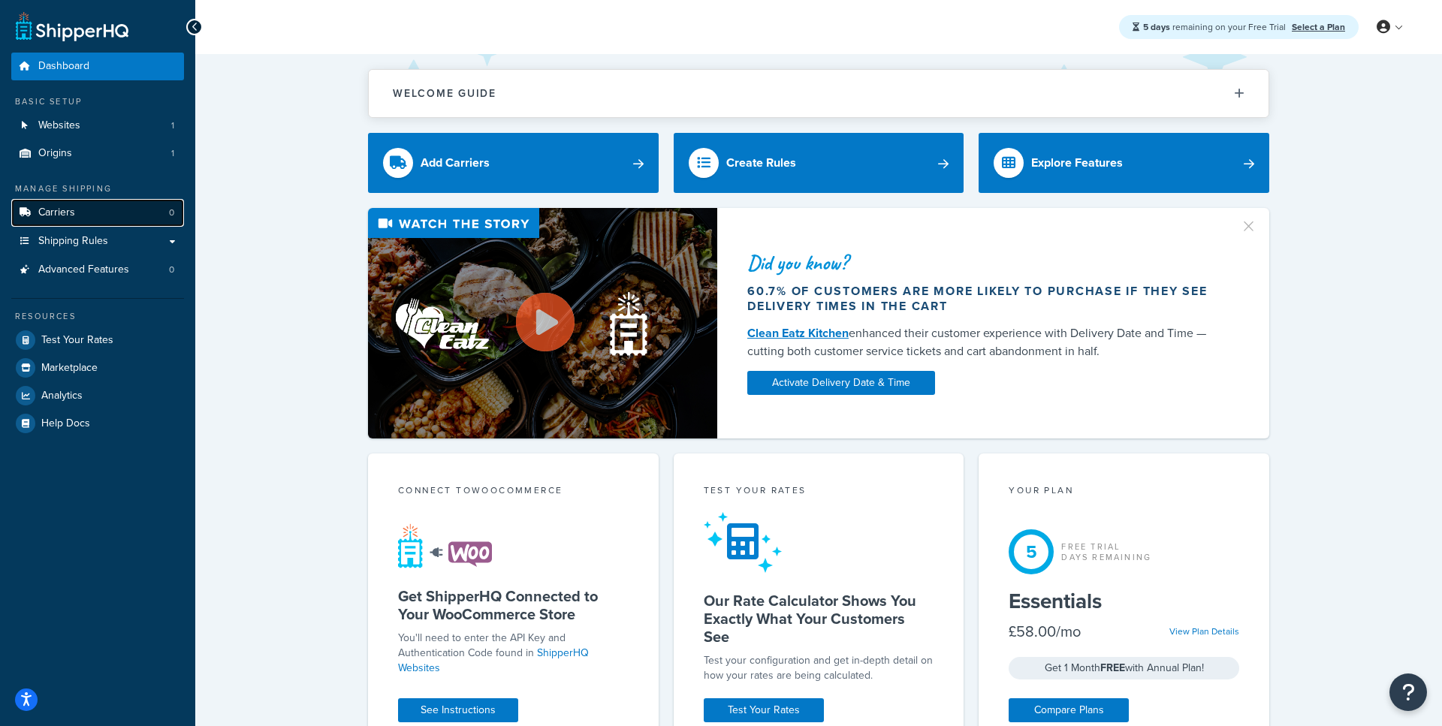
click at [109, 220] on link "Carriers 0" at bounding box center [97, 213] width 173 height 28
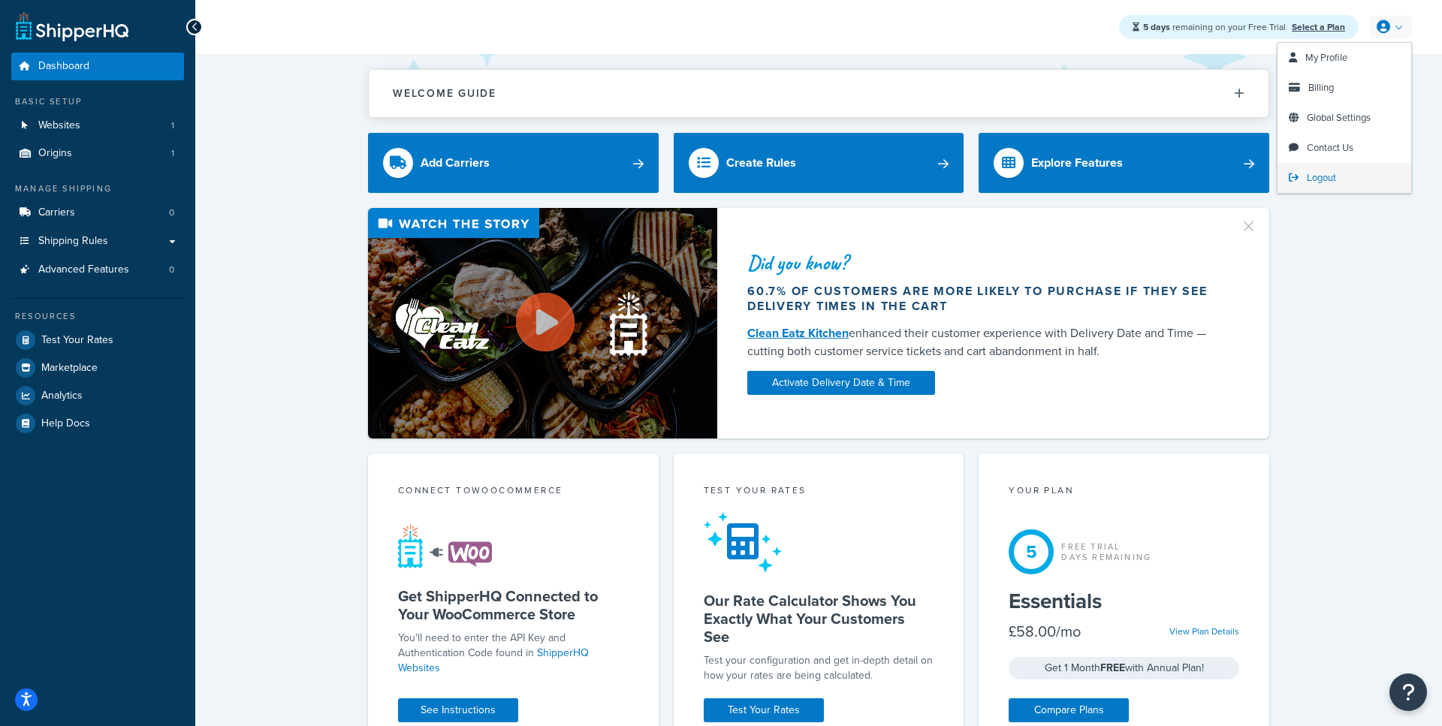
click at [1318, 181] on span "Logout" at bounding box center [1321, 178] width 29 height 14
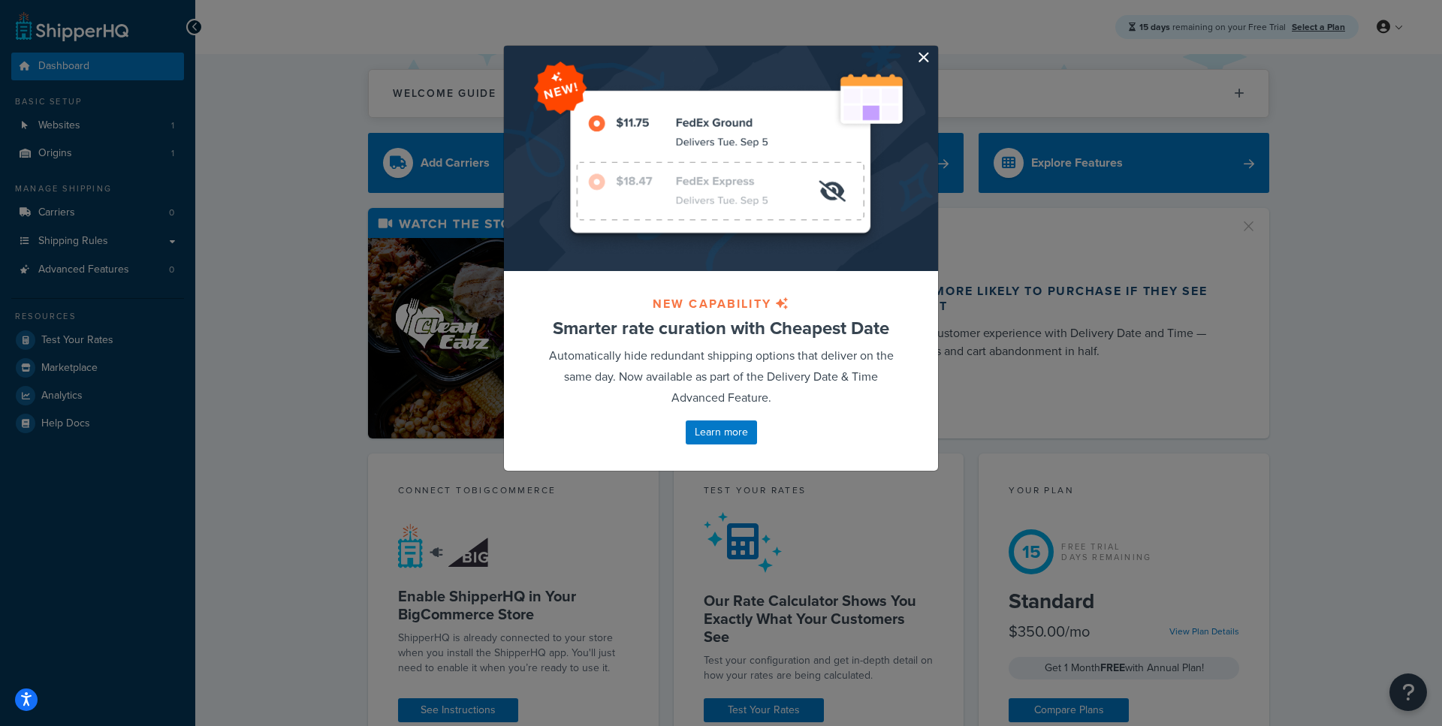
click at [934, 50] on button "button" at bounding box center [936, 48] width 4 height 4
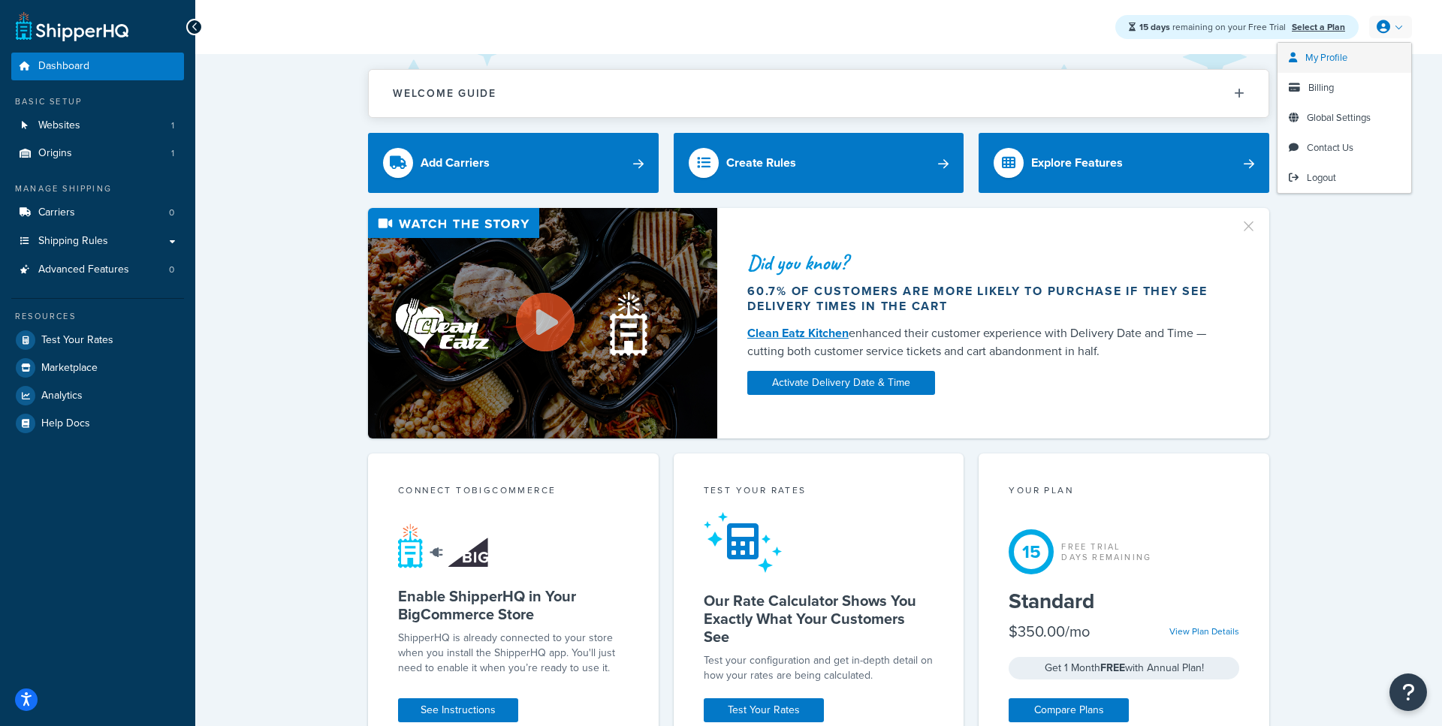
click at [1333, 62] on span "My Profile" at bounding box center [1327, 57] width 42 height 14
